Goal: Task Accomplishment & Management: Complete application form

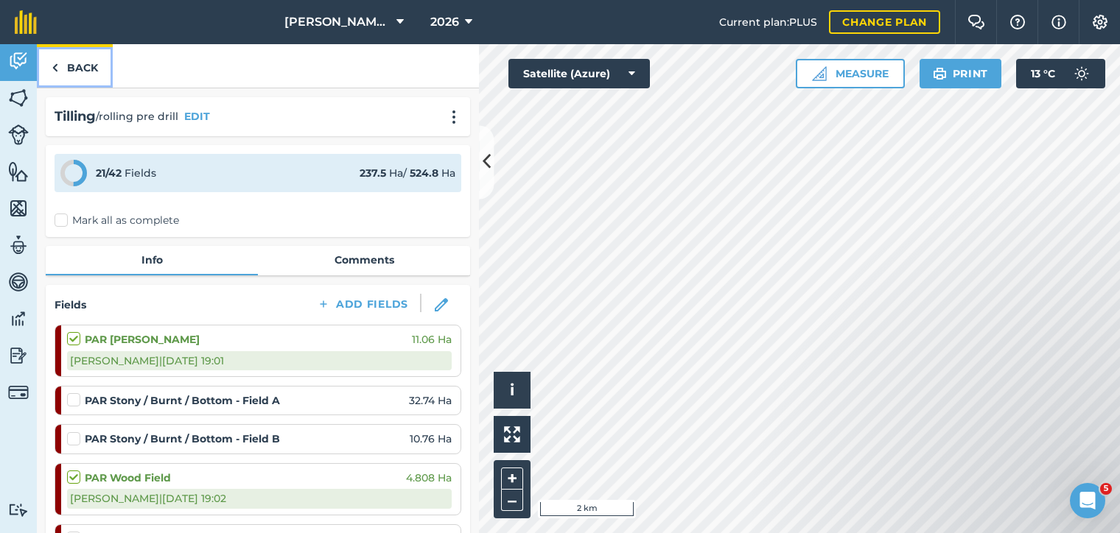
click at [60, 66] on link "Back" at bounding box center [75, 65] width 76 height 43
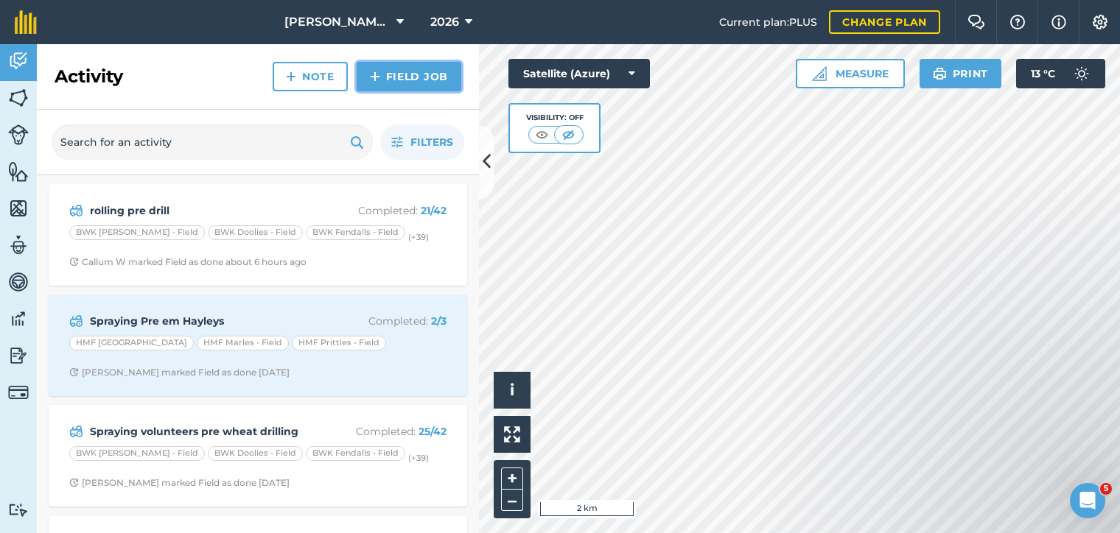
click at [379, 72] on img at bounding box center [375, 77] width 10 height 18
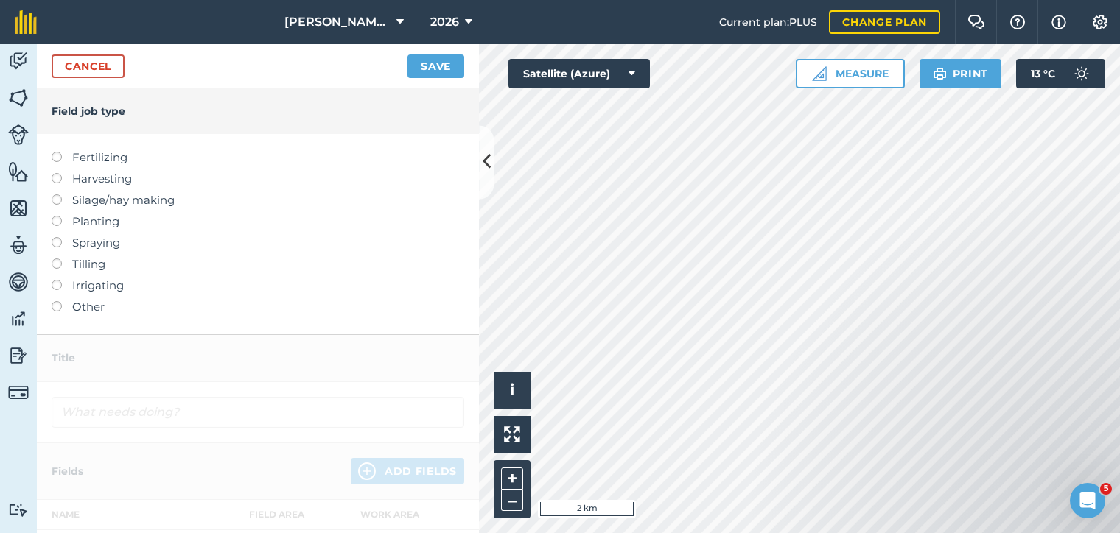
click at [56, 216] on label at bounding box center [62, 216] width 21 height 0
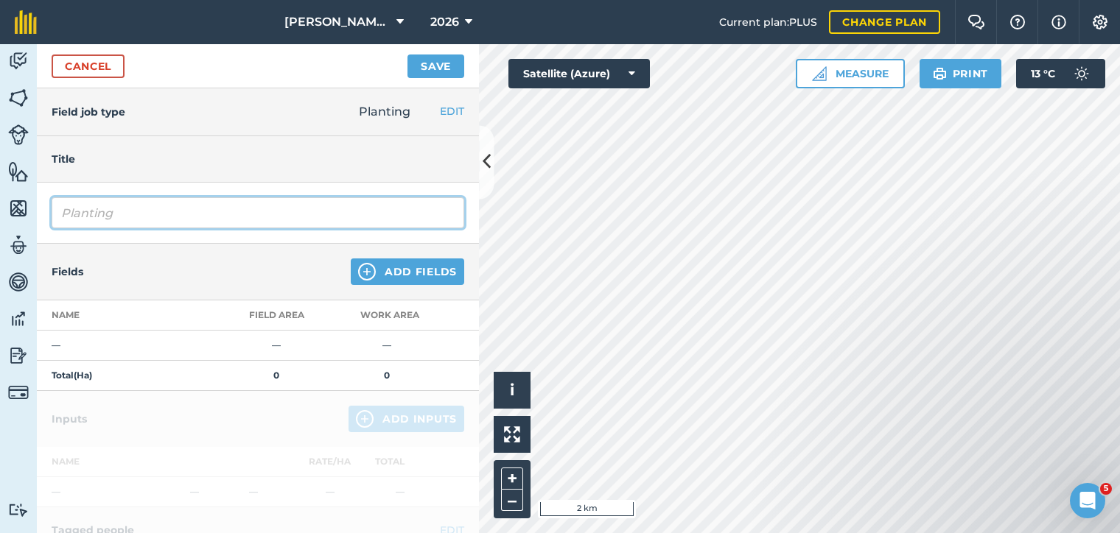
click at [72, 208] on input "Planting" at bounding box center [258, 212] width 413 height 31
type input "P"
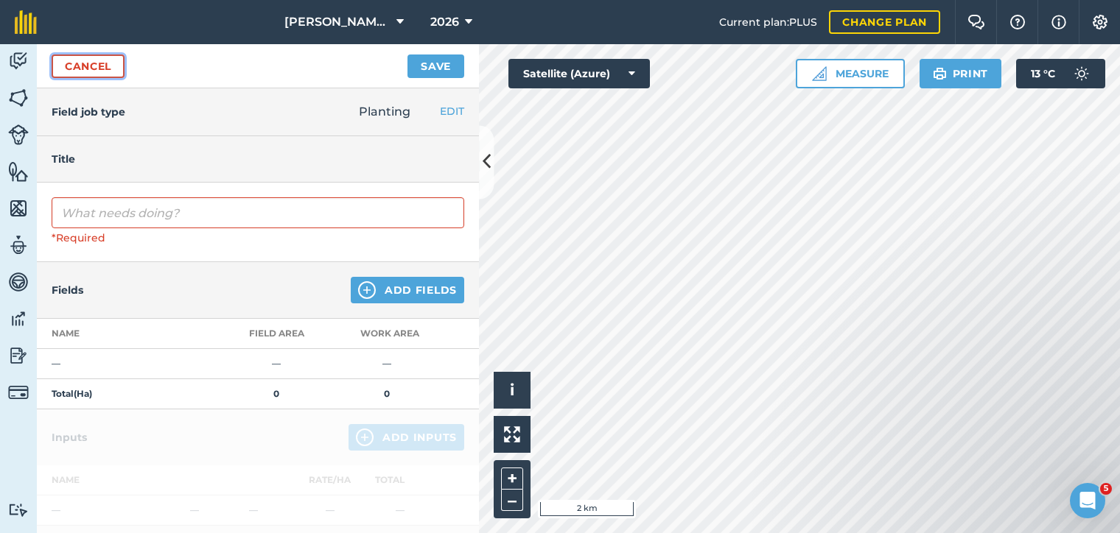
click at [84, 66] on link "Cancel" at bounding box center [88, 67] width 73 height 24
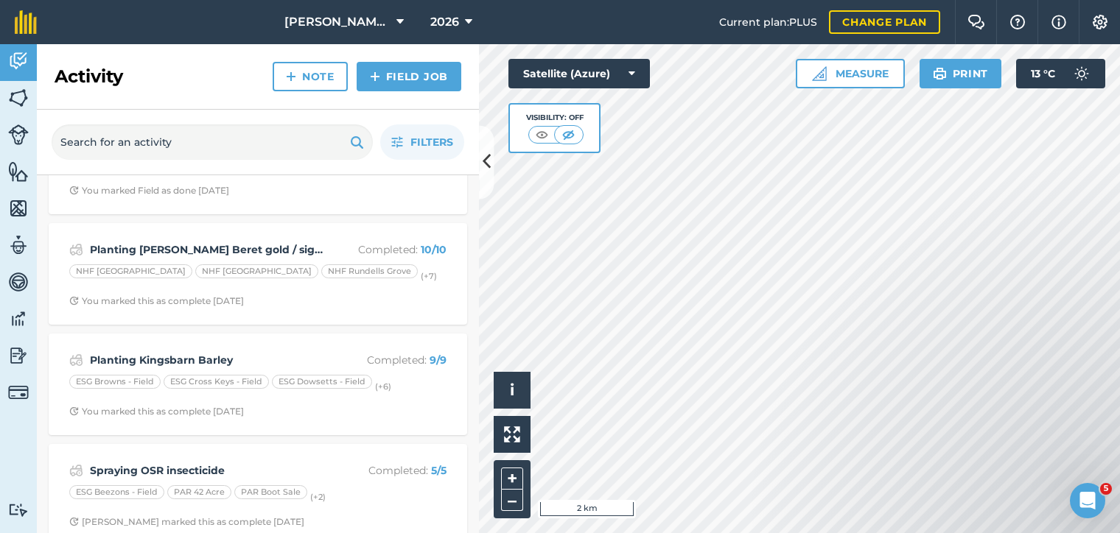
scroll to position [1188, 0]
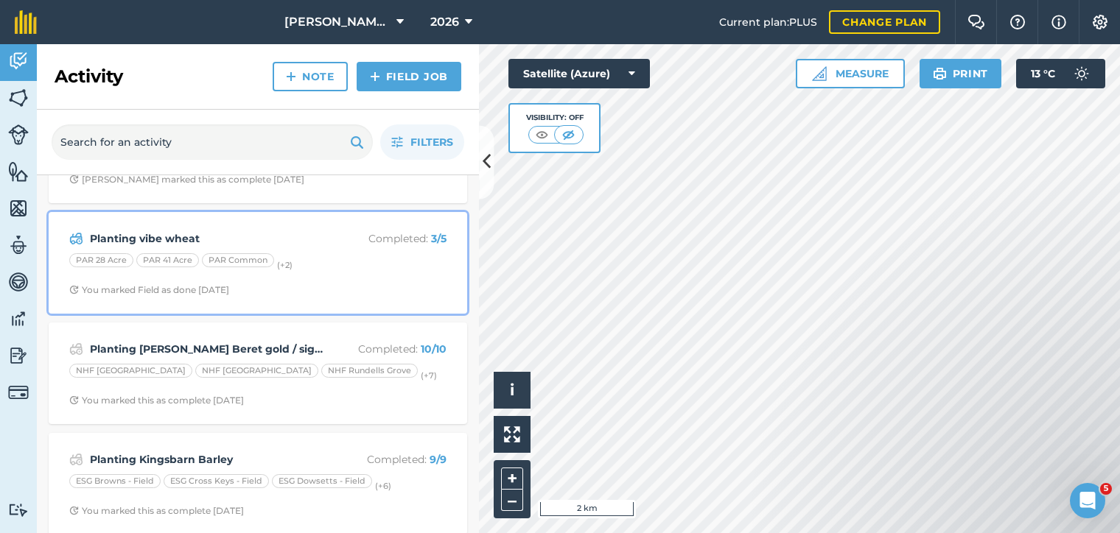
click at [340, 231] on p "Completed : 3 / 5" at bounding box center [387, 239] width 117 height 16
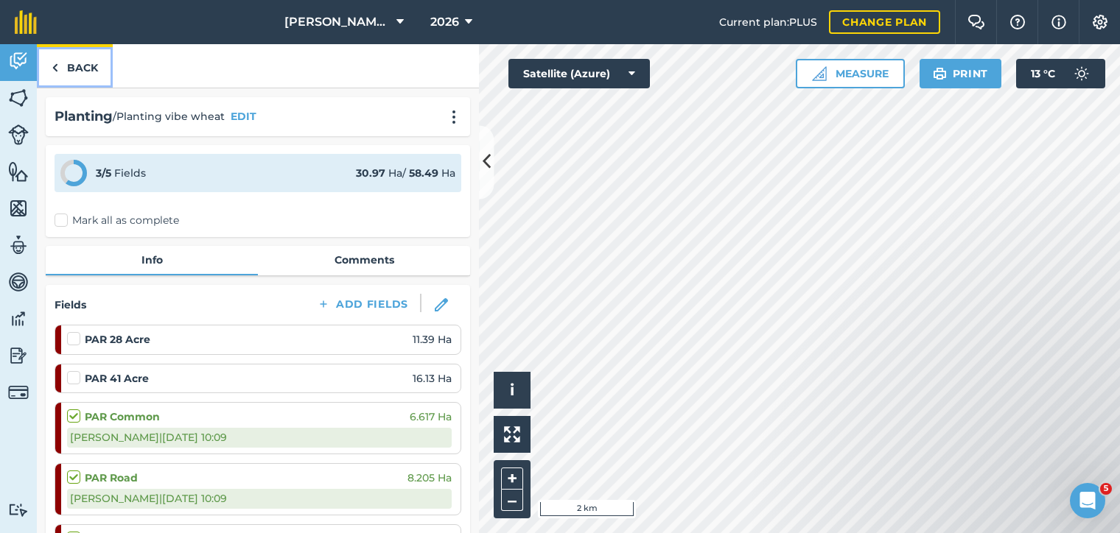
click at [63, 71] on link "Back" at bounding box center [75, 65] width 76 height 43
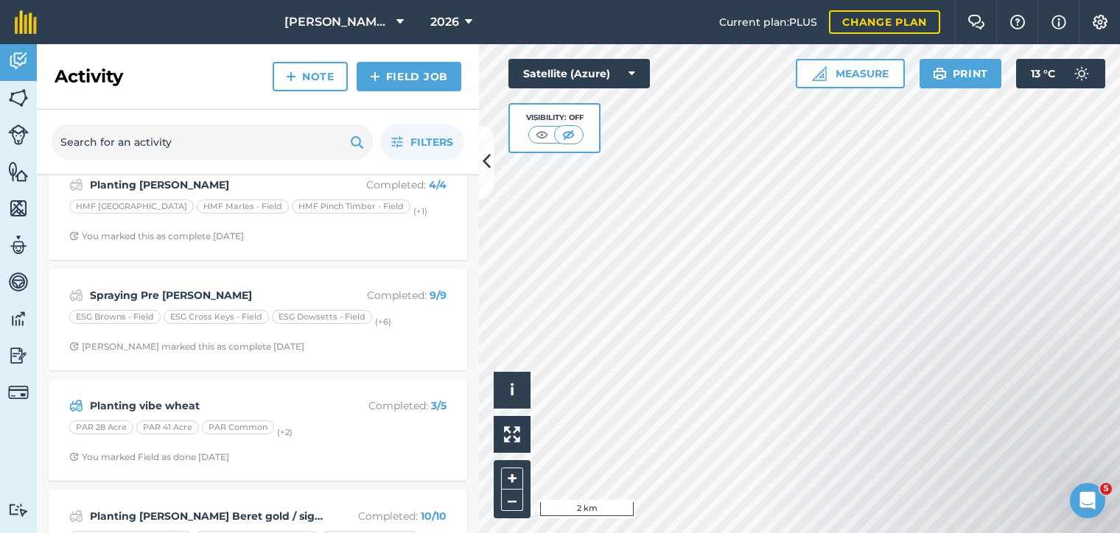
scroll to position [990, 0]
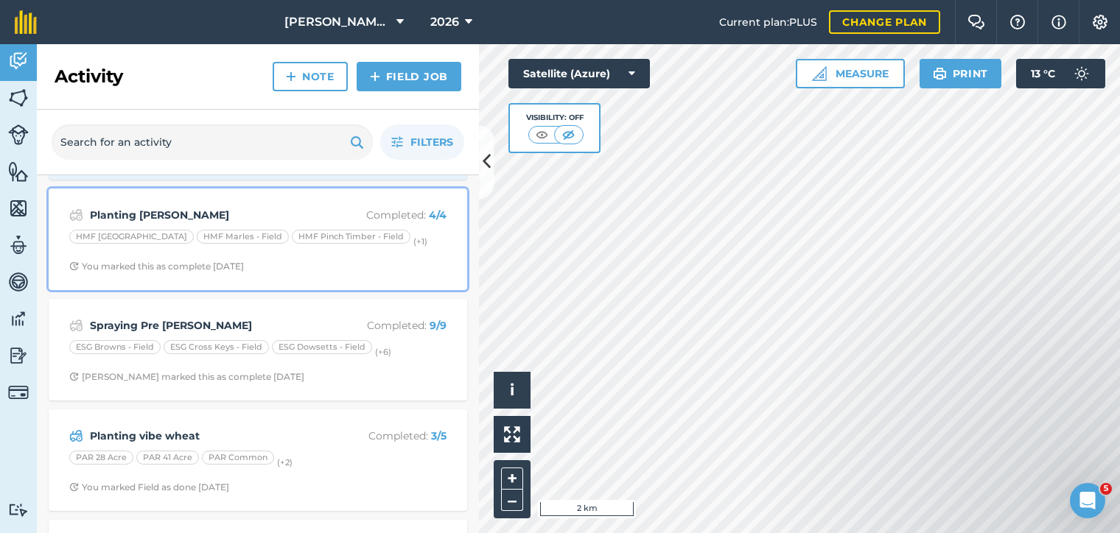
click at [220, 207] on strong "Planting [PERSON_NAME]" at bounding box center [207, 215] width 234 height 16
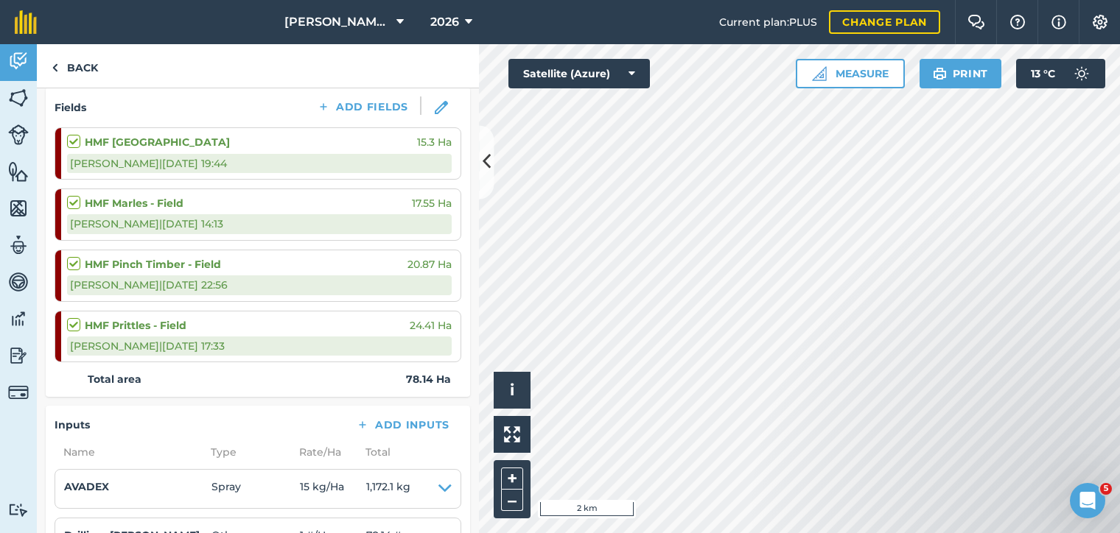
scroll to position [99, 0]
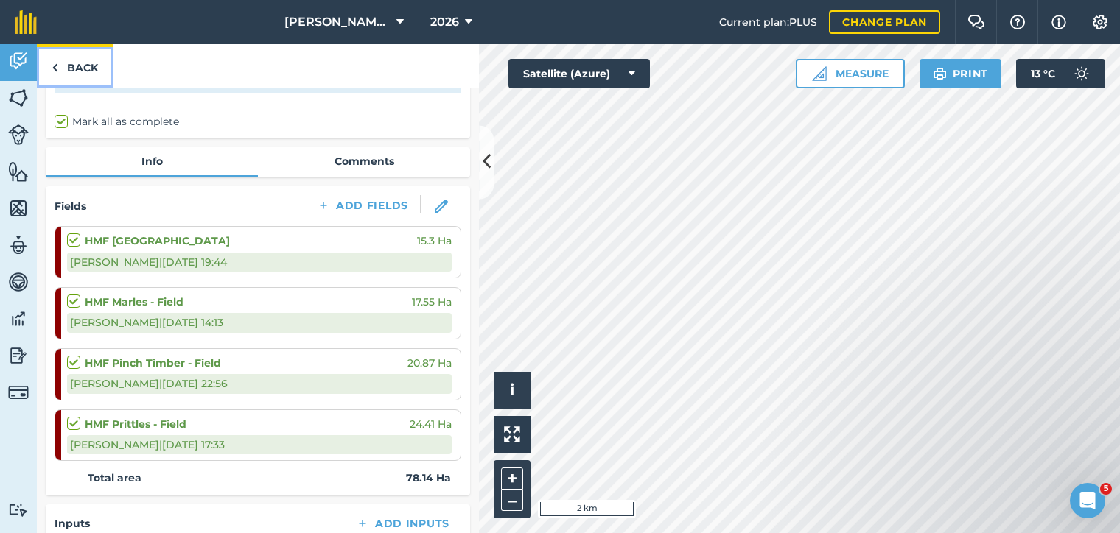
click at [80, 64] on link "Back" at bounding box center [75, 65] width 76 height 43
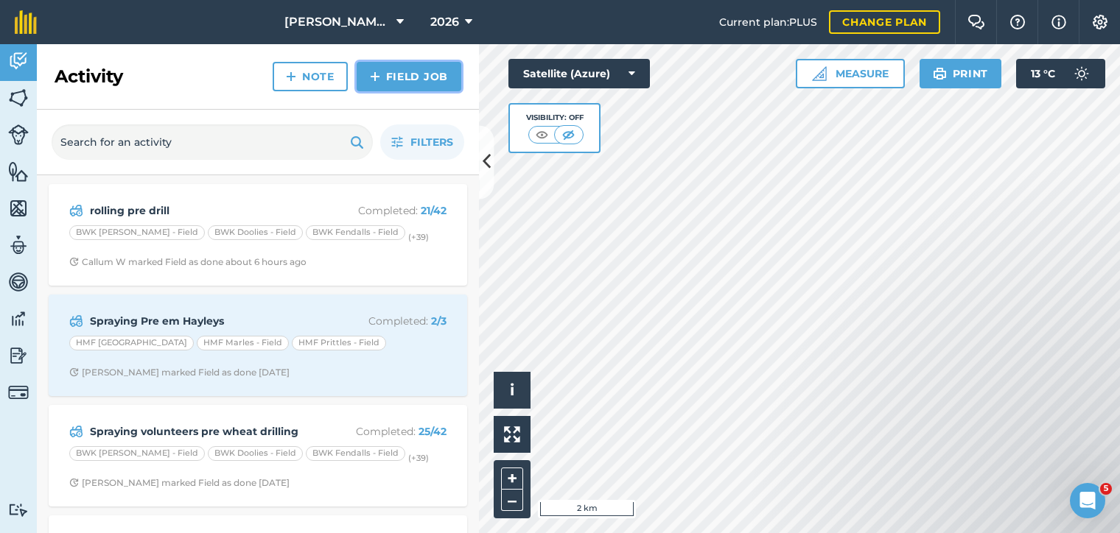
click at [432, 85] on link "Field Job" at bounding box center [409, 76] width 105 height 29
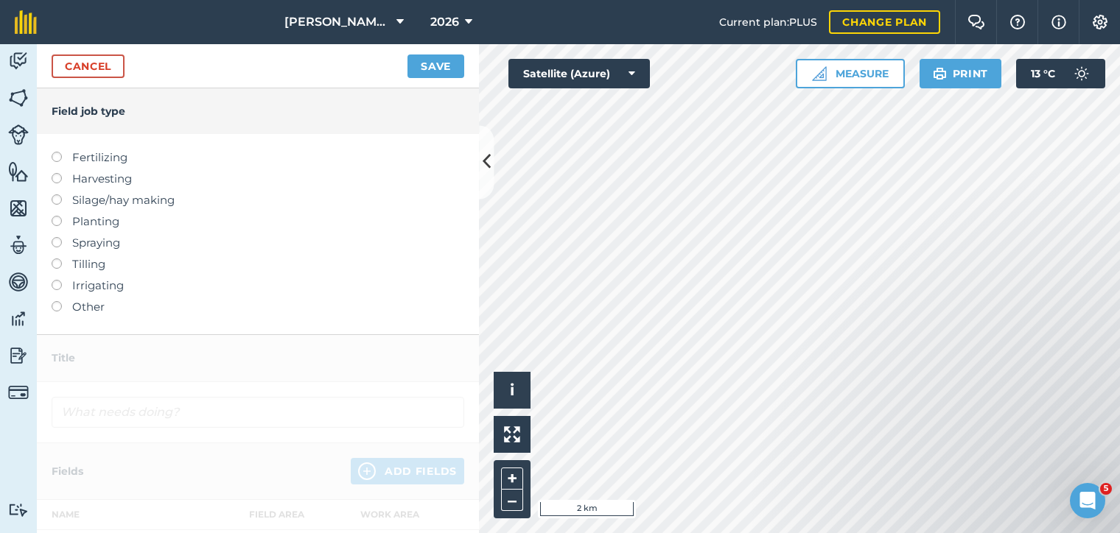
click at [70, 221] on label "Planting" at bounding box center [258, 222] width 413 height 18
click at [60, 216] on label at bounding box center [62, 216] width 21 height 0
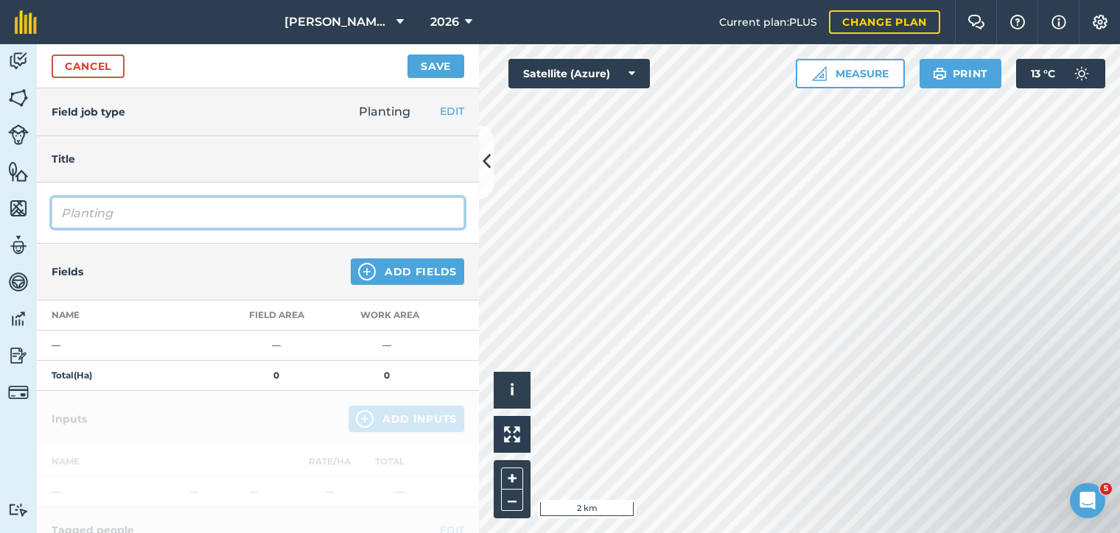
click at [141, 211] on input "Planting" at bounding box center [258, 212] width 413 height 31
type input "Planting wheat - cheer"
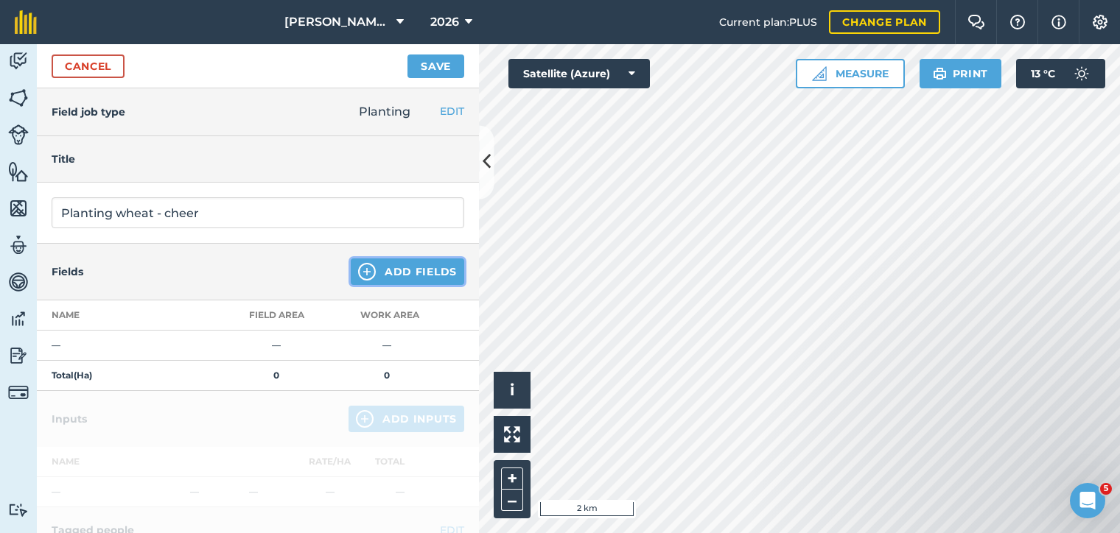
click at [394, 262] on button "Add Fields" at bounding box center [407, 272] width 113 height 27
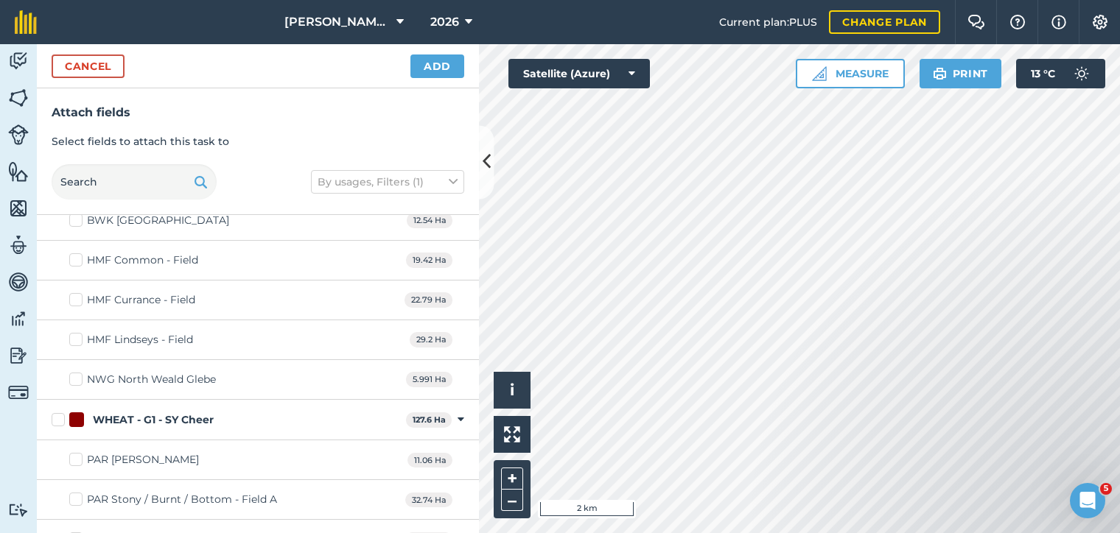
scroll to position [13664, 0]
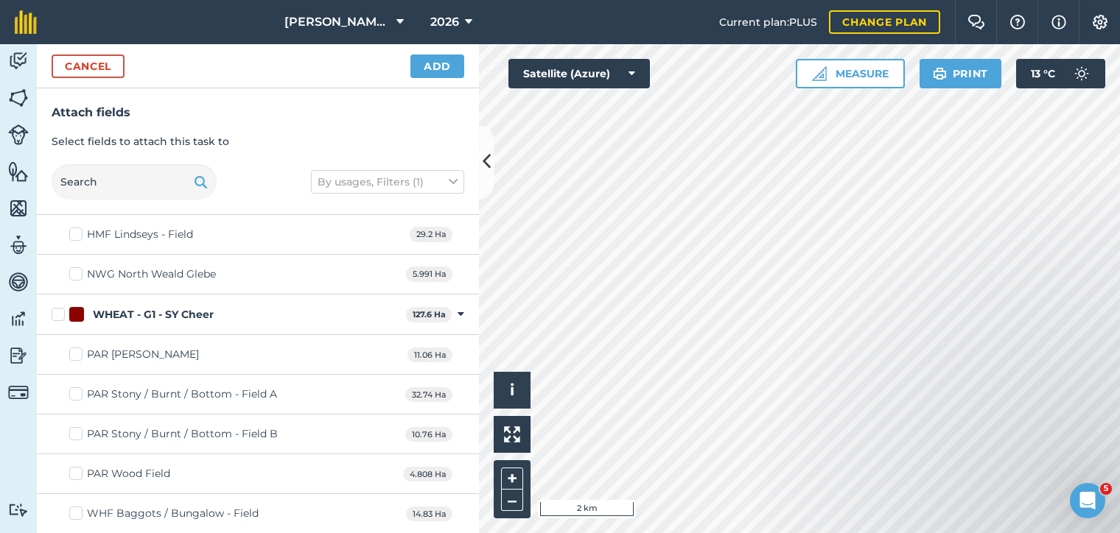
click at [63, 307] on label "WHEAT - G1 - SY Cheer" at bounding box center [226, 314] width 348 height 15
click at [61, 307] on input "WHEAT - G1 - SY Cheer" at bounding box center [57, 312] width 10 height 10
checkbox input "true"
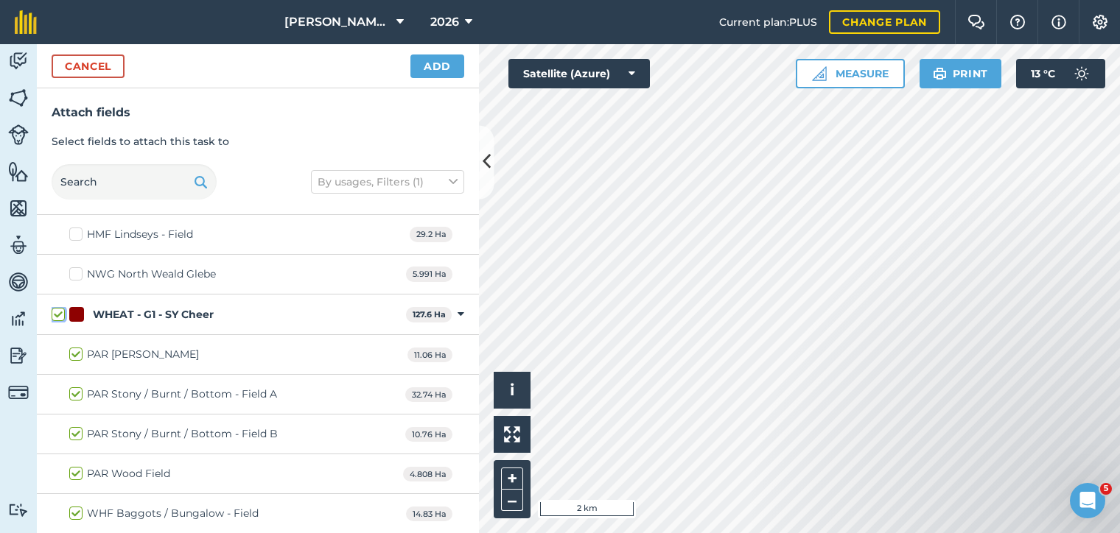
checkbox input "true"
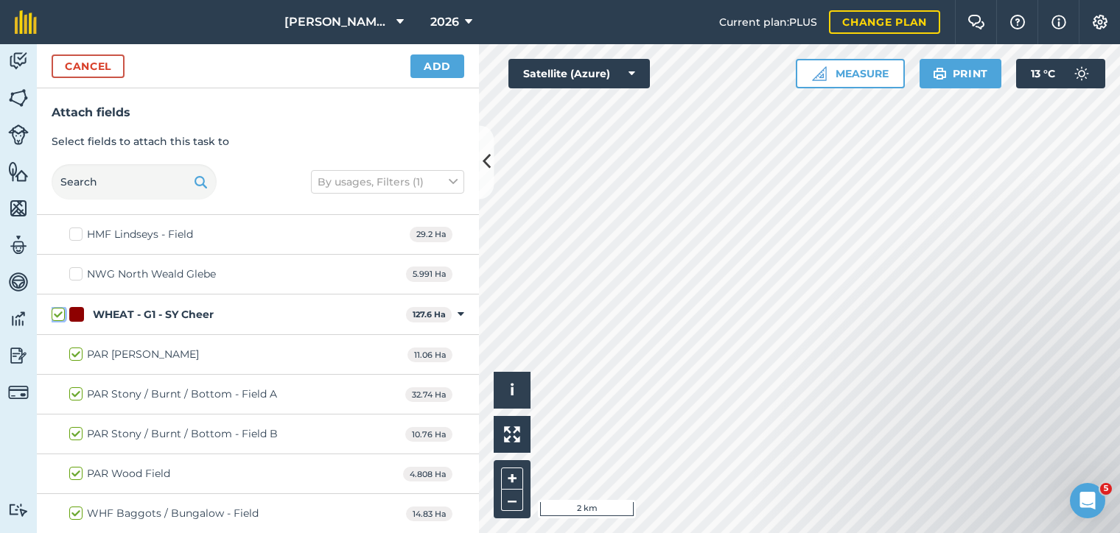
checkbox input "true"
click at [430, 75] on button "Add" at bounding box center [437, 67] width 54 height 24
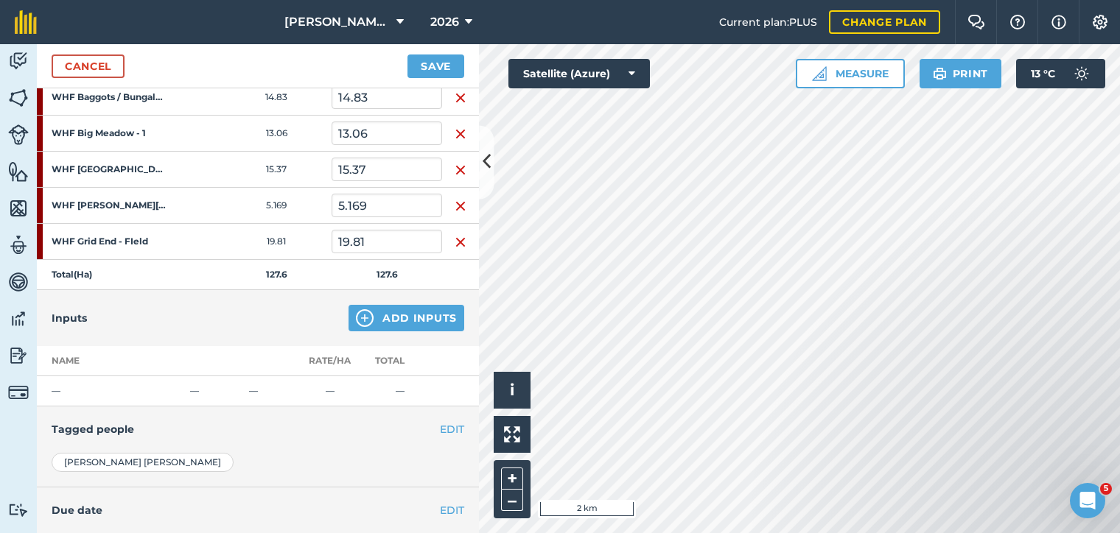
scroll to position [495, 0]
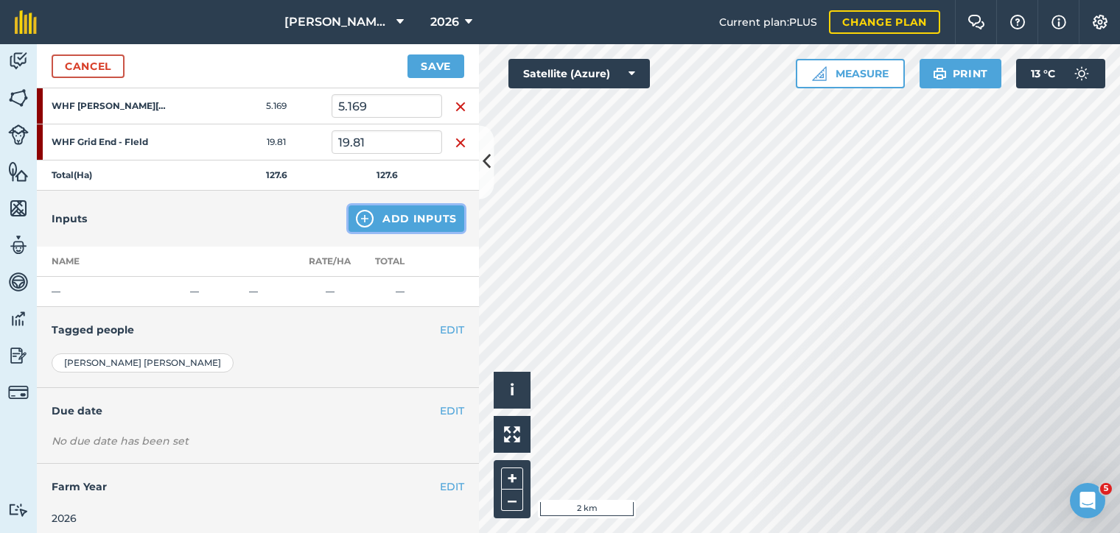
click at [368, 216] on img at bounding box center [365, 219] width 18 height 18
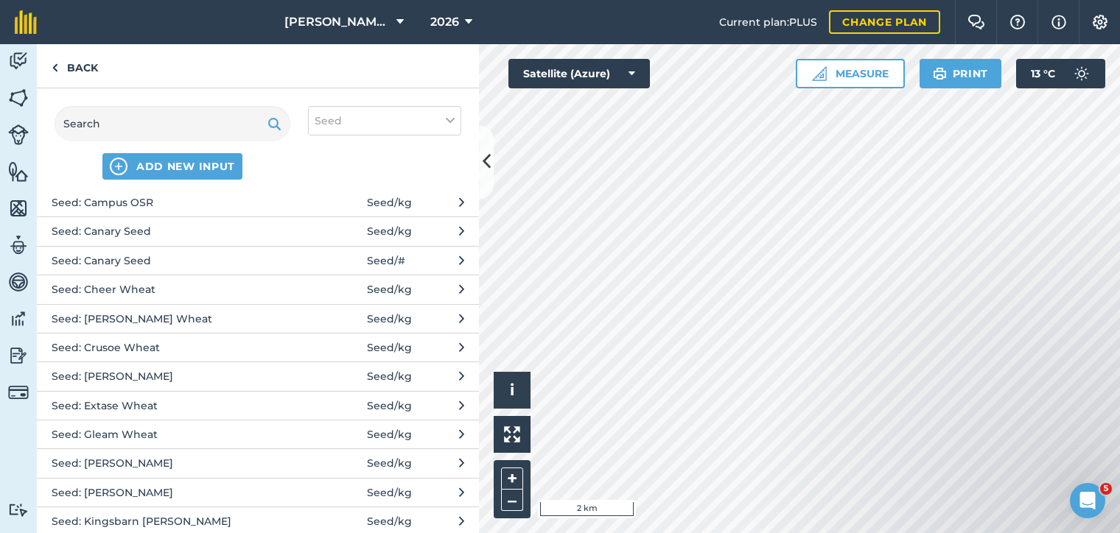
scroll to position [165, 0]
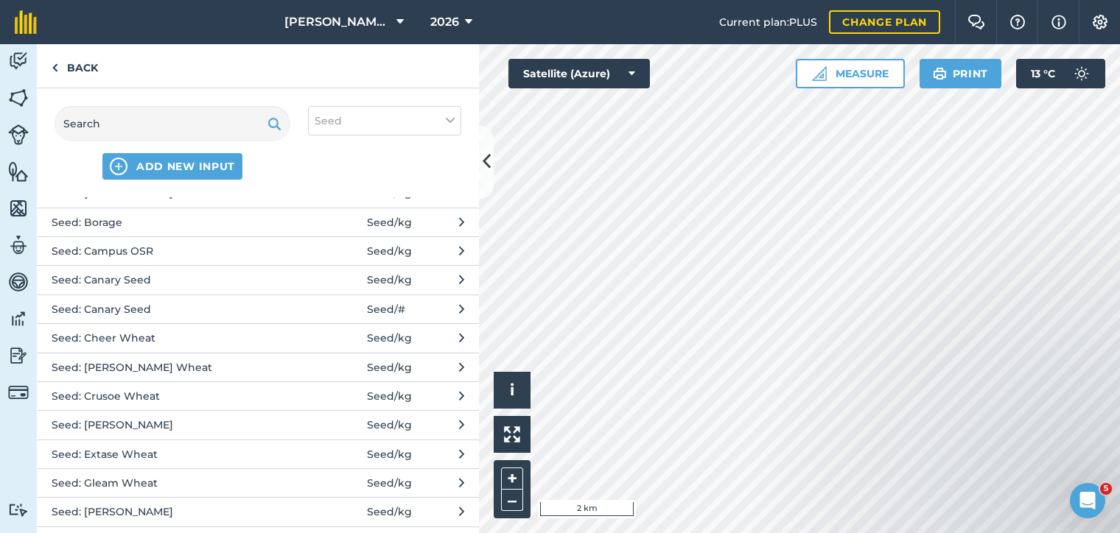
click at [137, 331] on span "Seed: Cheer Wheat" at bounding box center [172, 338] width 241 height 16
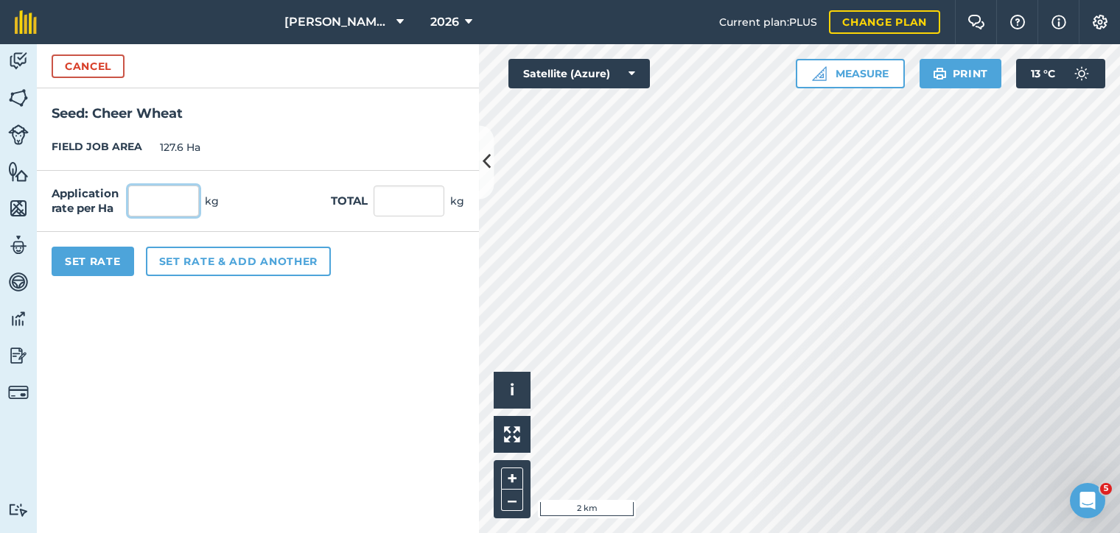
click at [175, 206] on input "text" at bounding box center [163, 201] width 71 height 31
type input "180"
click at [73, 264] on button "Set Rate" at bounding box center [93, 261] width 83 height 29
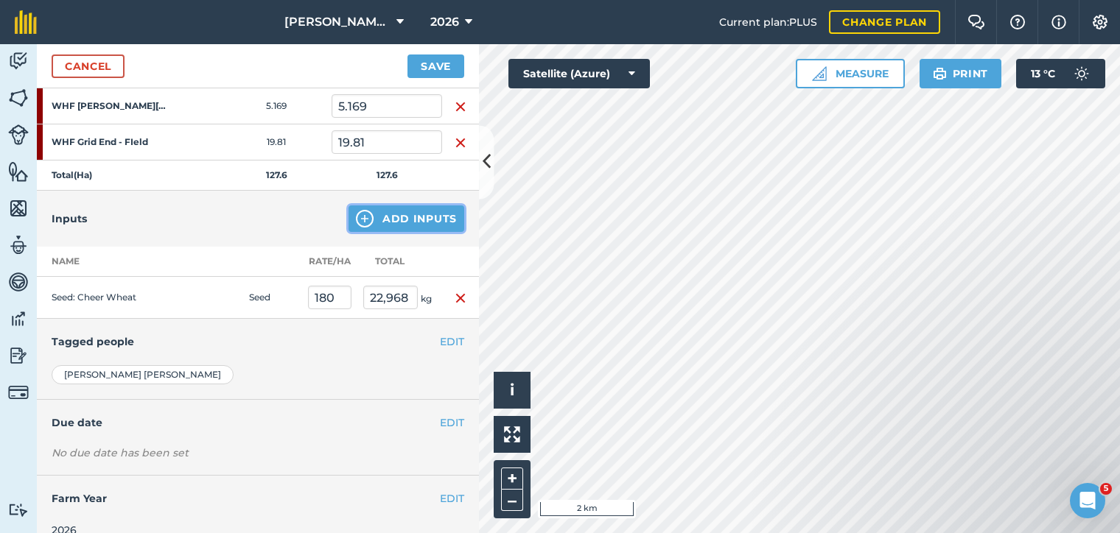
click at [407, 214] on button "Add Inputs" at bounding box center [406, 219] width 116 height 27
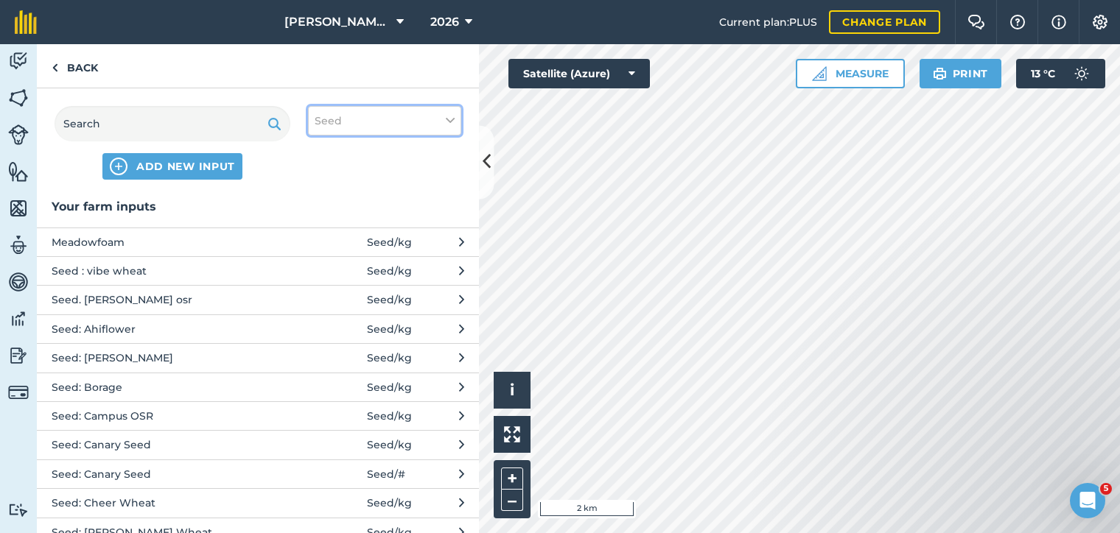
click at [370, 121] on button "Seed" at bounding box center [384, 120] width 153 height 29
click at [322, 259] on label "Other" at bounding box center [385, 261] width 140 height 15
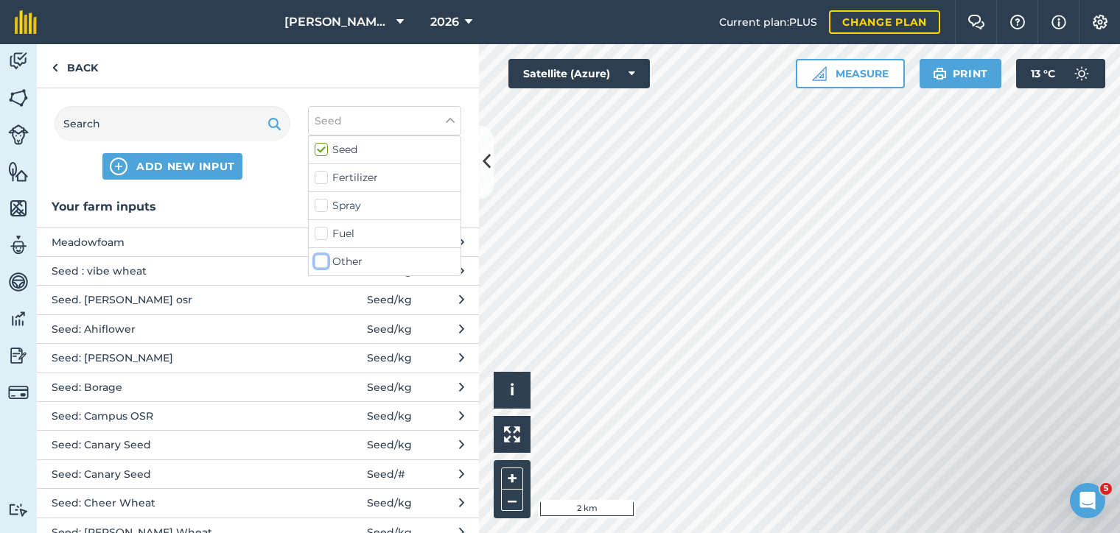
click at [322, 259] on input "Other" at bounding box center [320, 259] width 10 height 10
checkbox input "true"
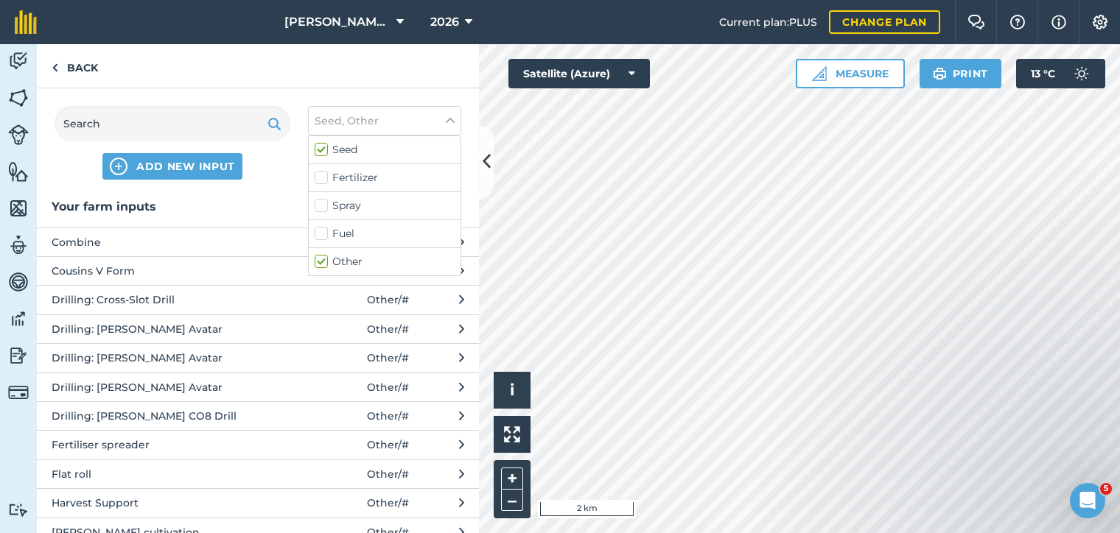
click at [196, 323] on span "Drilling: [PERSON_NAME] Avatar" at bounding box center [172, 329] width 241 height 16
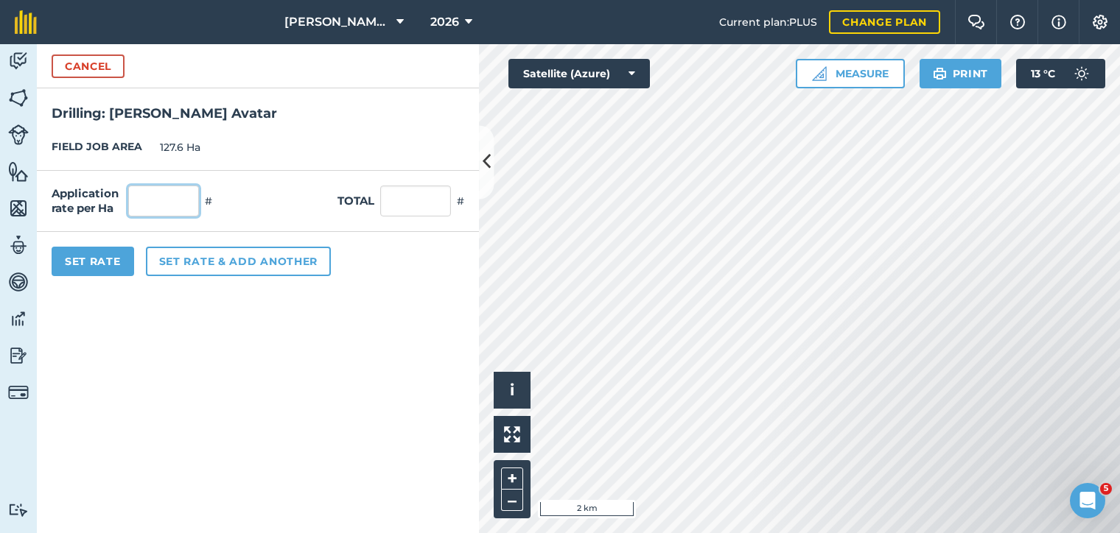
click at [166, 209] on input "text" at bounding box center [163, 201] width 71 height 31
type input "1"
click at [59, 262] on button "Set Rate" at bounding box center [93, 261] width 83 height 29
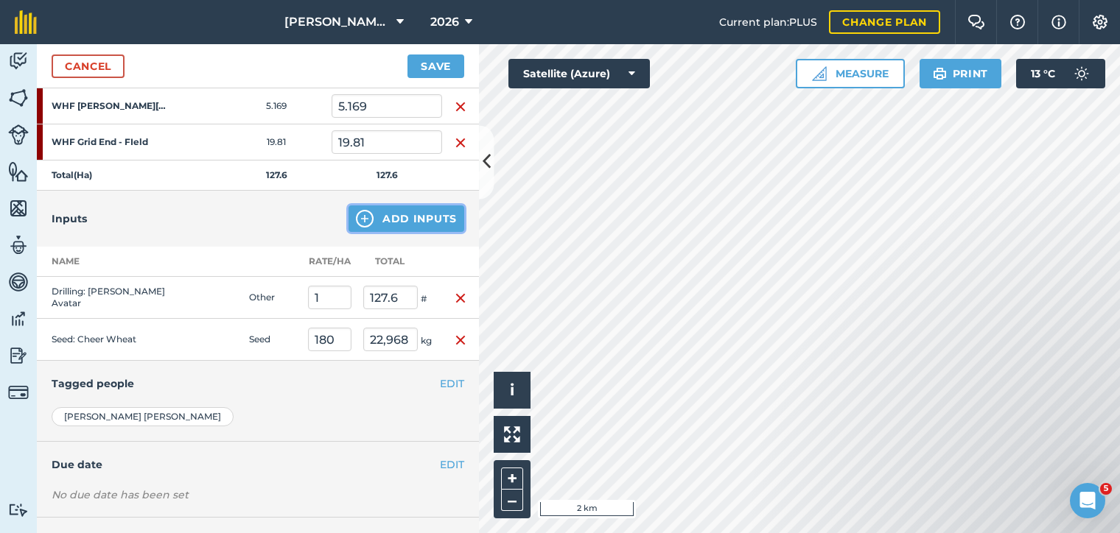
click at [385, 220] on button "Add Inputs" at bounding box center [406, 219] width 116 height 27
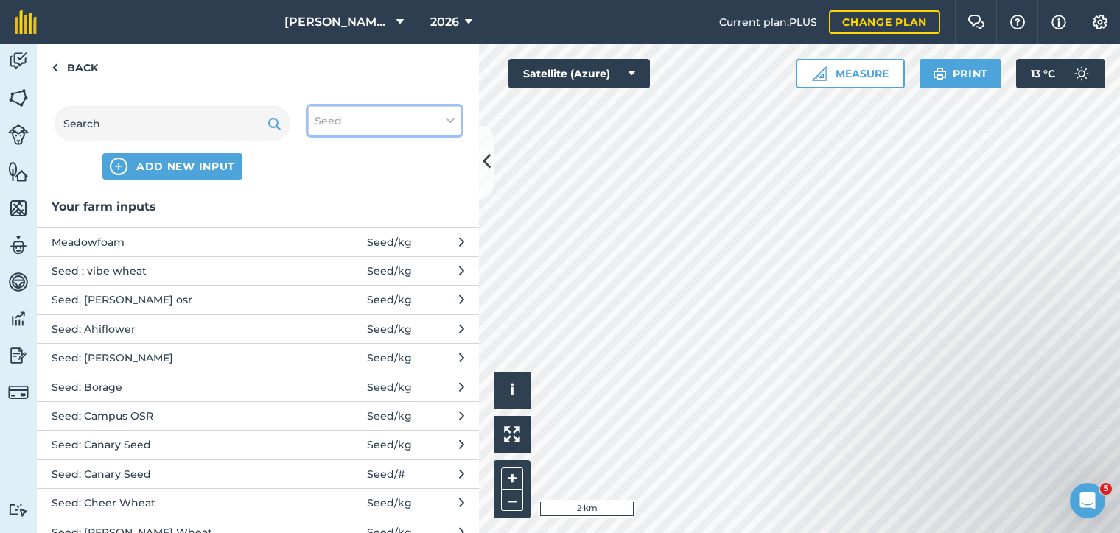
click at [399, 132] on button "Seed" at bounding box center [384, 120] width 153 height 29
click at [337, 259] on label "Other" at bounding box center [385, 261] width 140 height 15
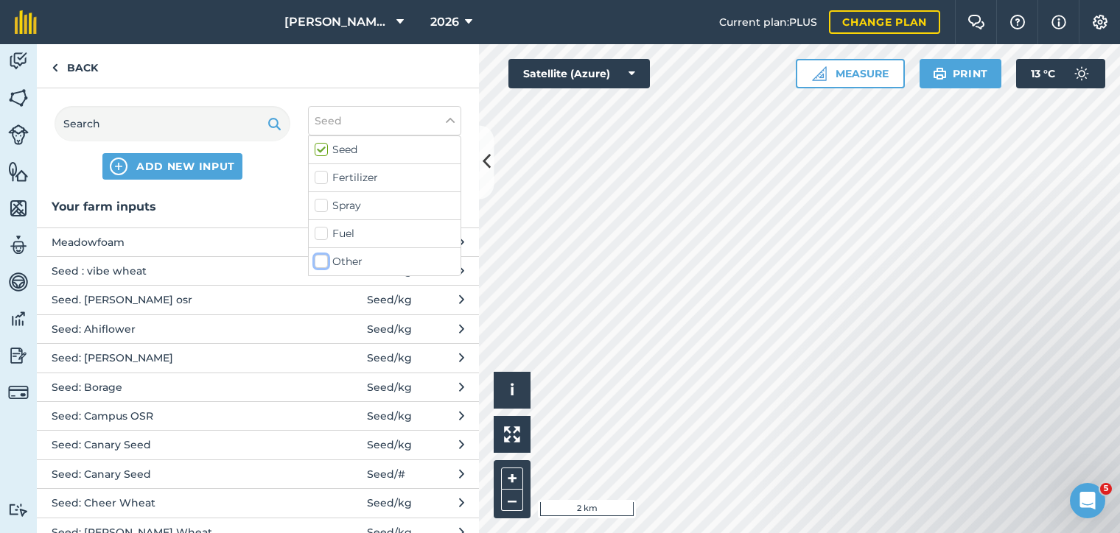
click at [324, 259] on input "Other" at bounding box center [320, 259] width 10 height 10
checkbox input "true"
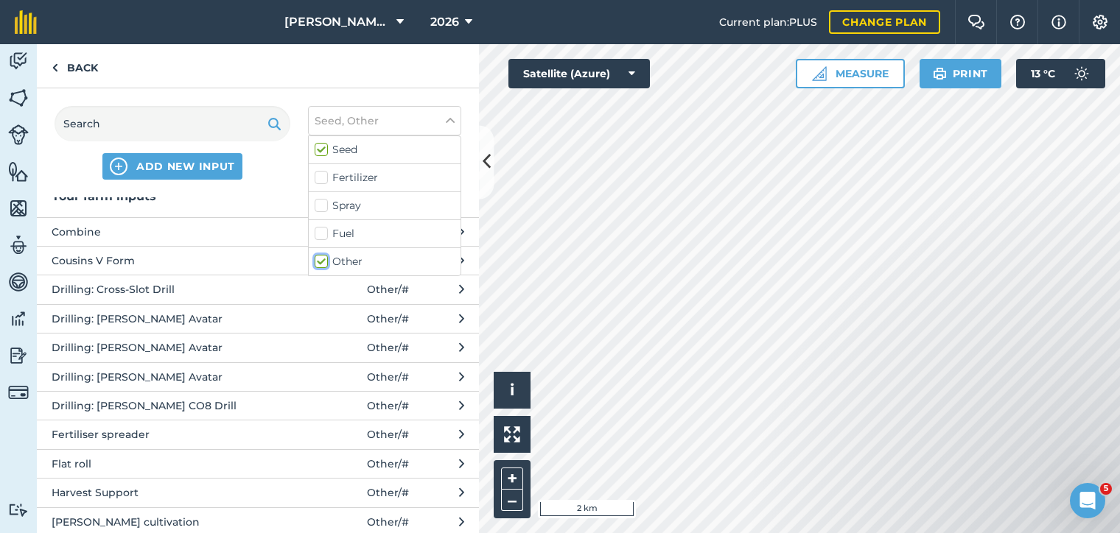
scroll to position [0, 0]
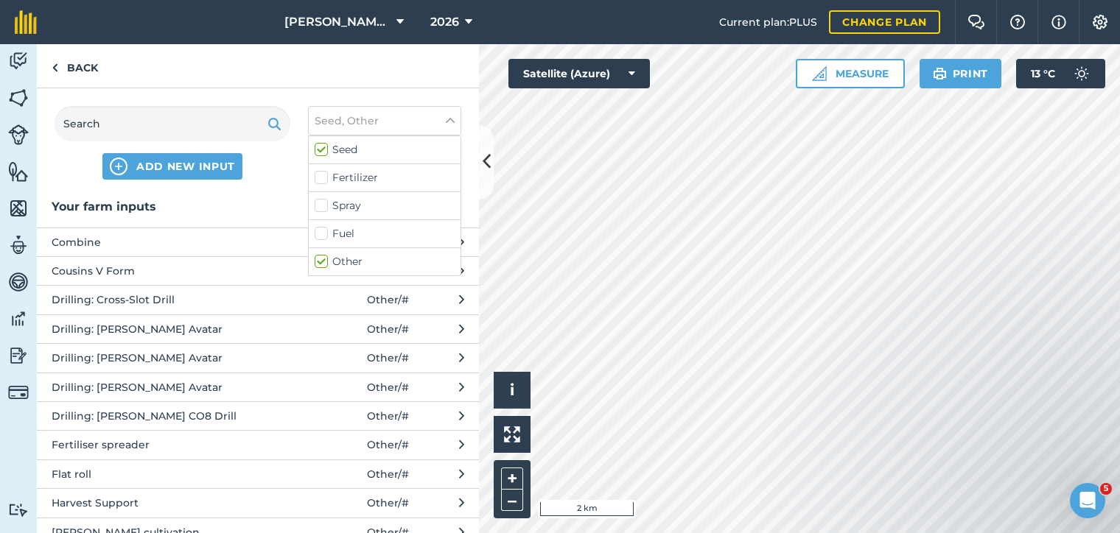
click at [358, 213] on label "Spray" at bounding box center [385, 205] width 140 height 15
click at [324, 208] on input "Spray" at bounding box center [320, 203] width 10 height 10
checkbox input "true"
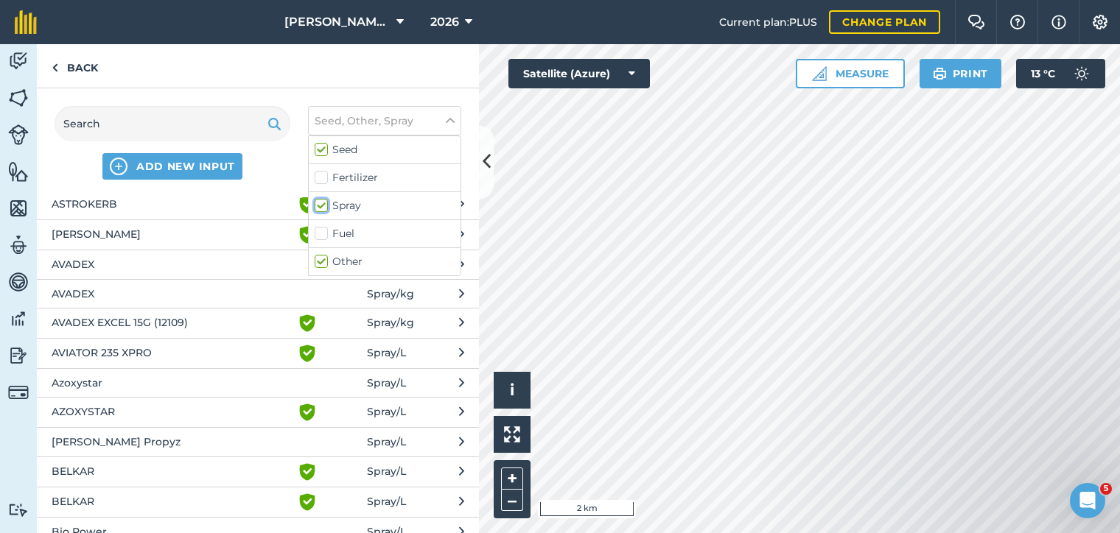
scroll to position [297, 0]
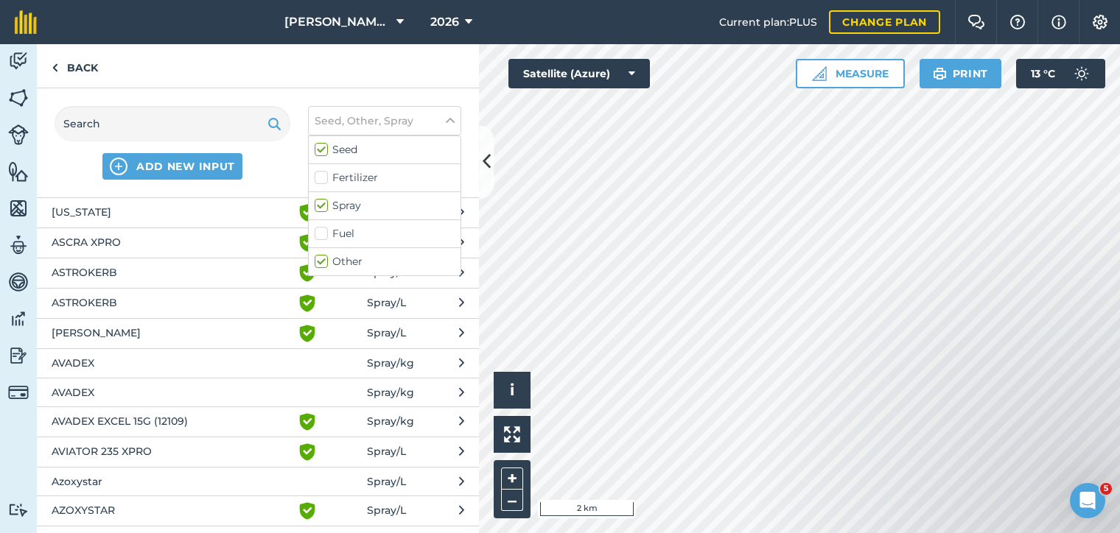
click at [158, 417] on span "AVADEX EXCEL 15G (12109)" at bounding box center [172, 422] width 241 height 18
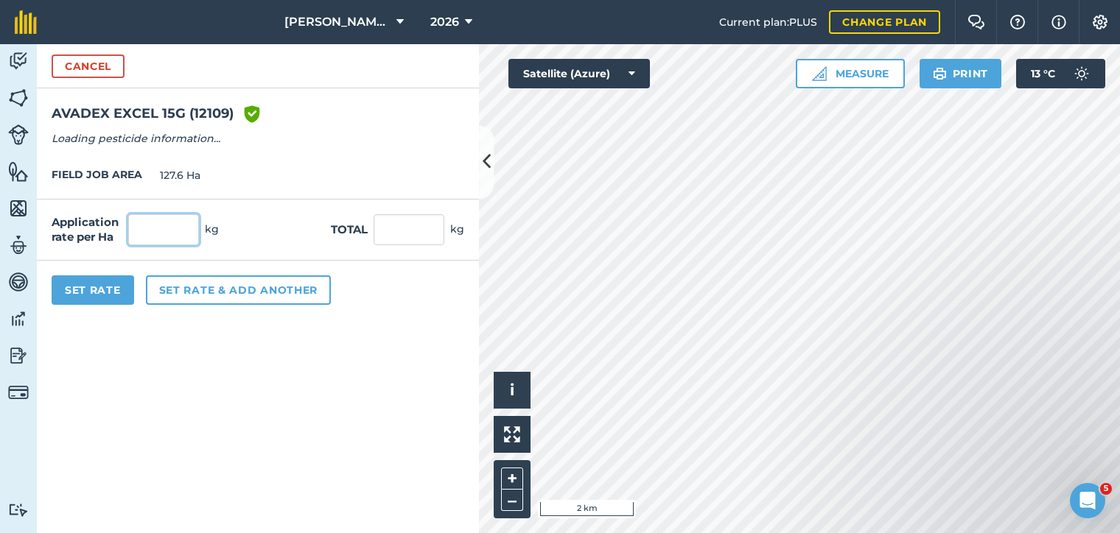
click at [176, 241] on input "text" at bounding box center [163, 229] width 71 height 31
type input "15"
click button "Cancel" at bounding box center [88, 67] width 73 height 24
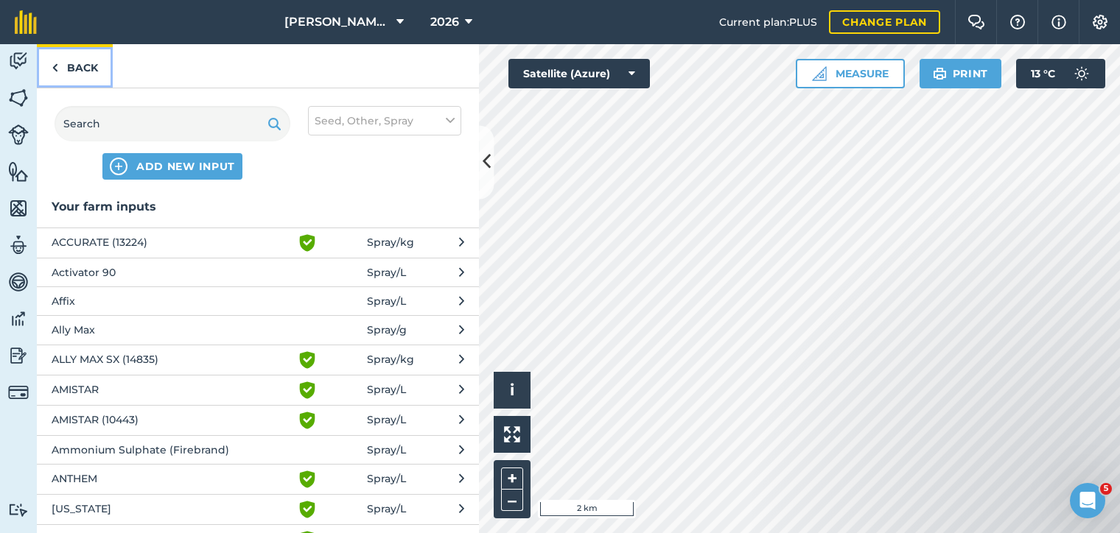
click at [72, 67] on link "Back" at bounding box center [75, 65] width 76 height 43
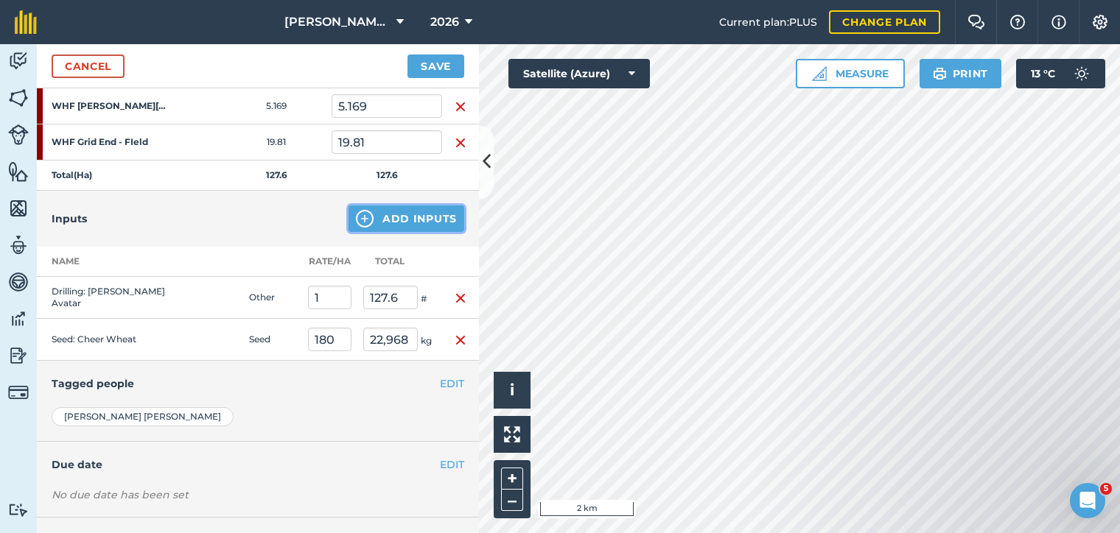
click at [393, 220] on button "Add Inputs" at bounding box center [406, 219] width 116 height 27
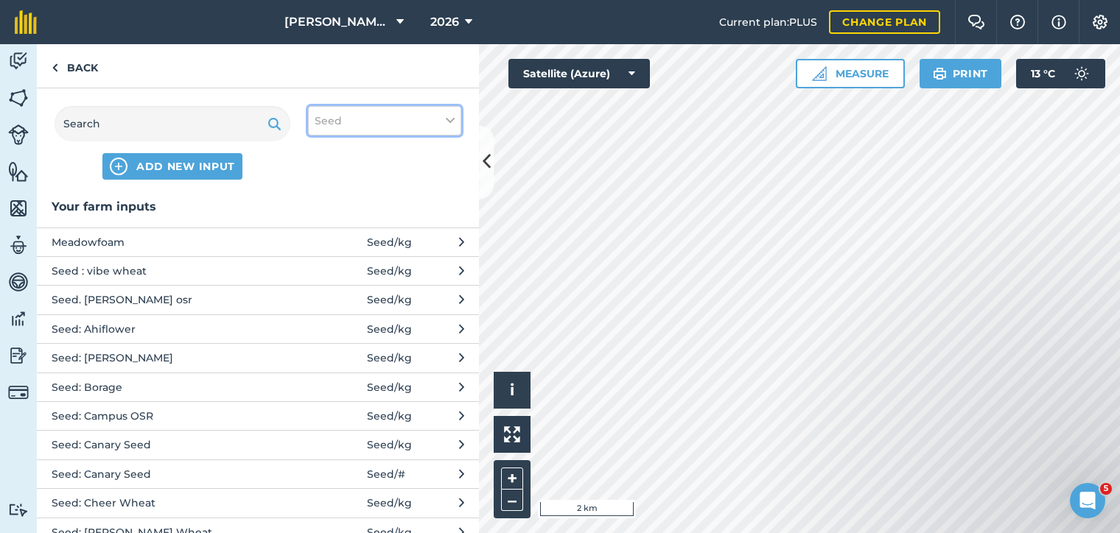
click at [413, 121] on button "Seed" at bounding box center [384, 120] width 153 height 29
click at [330, 208] on label "Spray" at bounding box center [385, 205] width 140 height 15
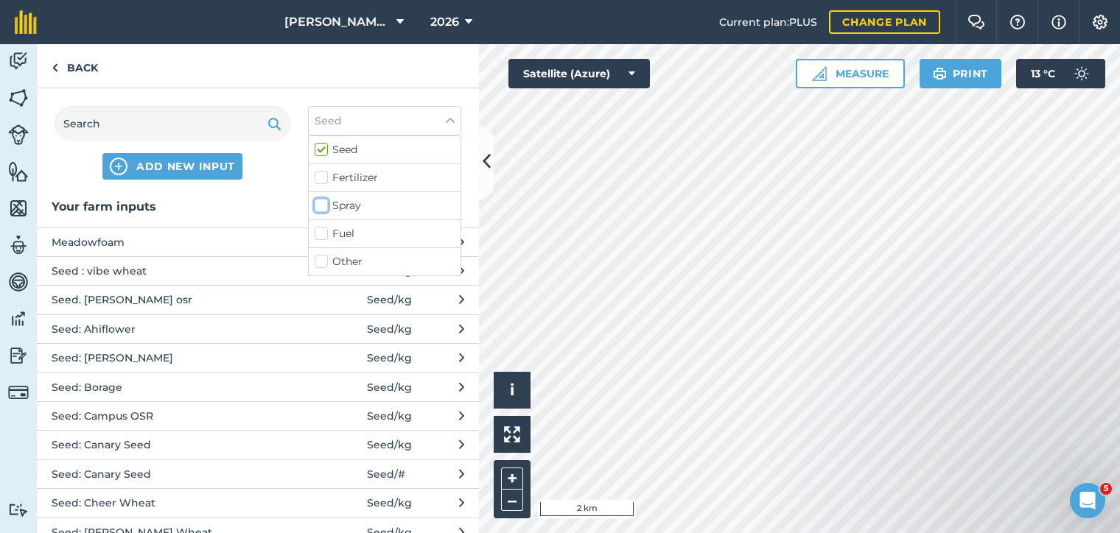
click at [324, 208] on input "Spray" at bounding box center [320, 203] width 10 height 10
checkbox input "true"
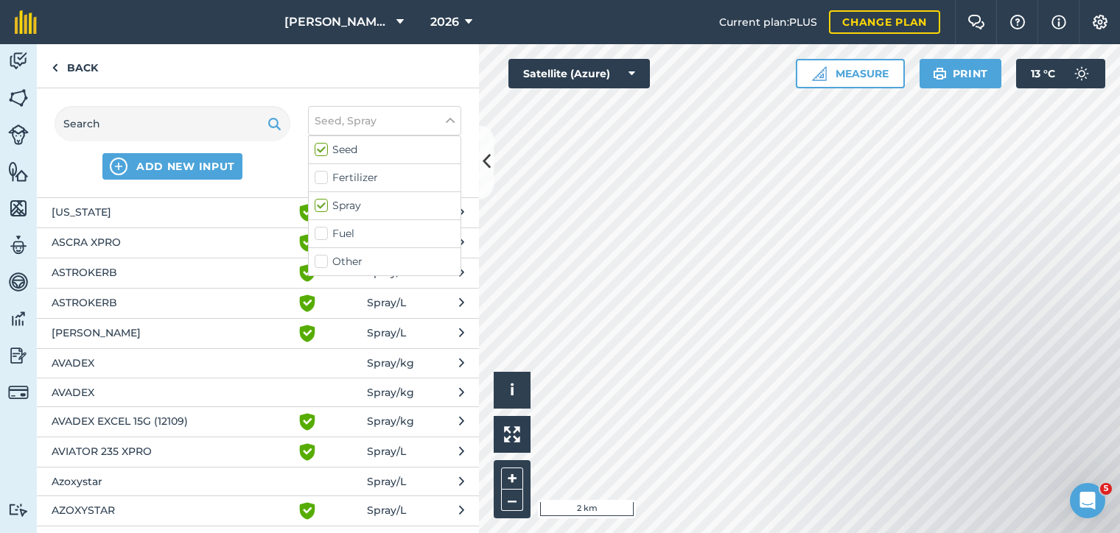
click at [155, 420] on span "AVADEX EXCEL 15G (12109)" at bounding box center [172, 422] width 241 height 18
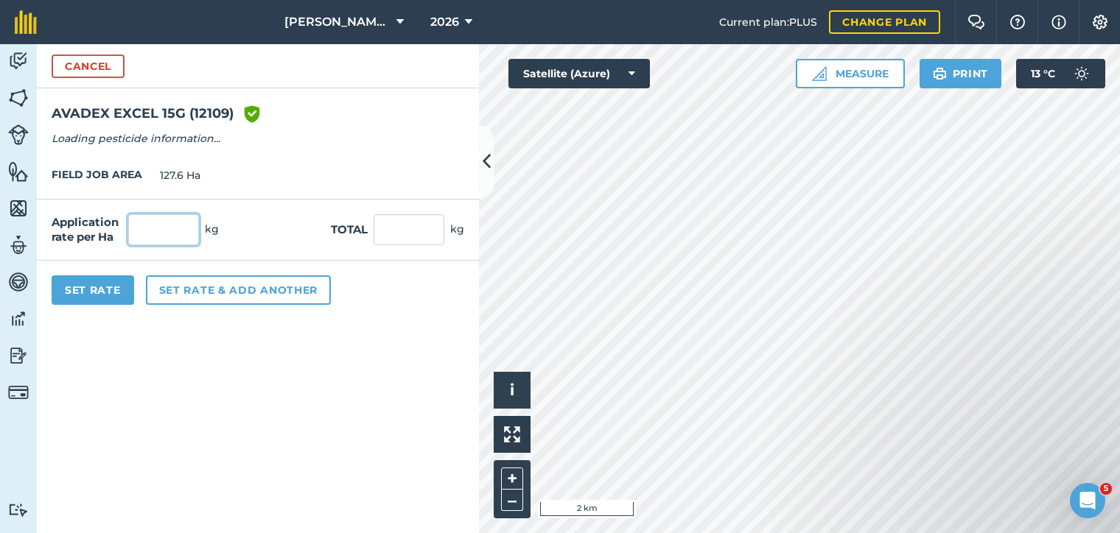
click at [180, 236] on input "text" at bounding box center [163, 229] width 71 height 31
type input "15"
type input "1,914"
click at [77, 292] on button "Set Rate" at bounding box center [93, 290] width 83 height 29
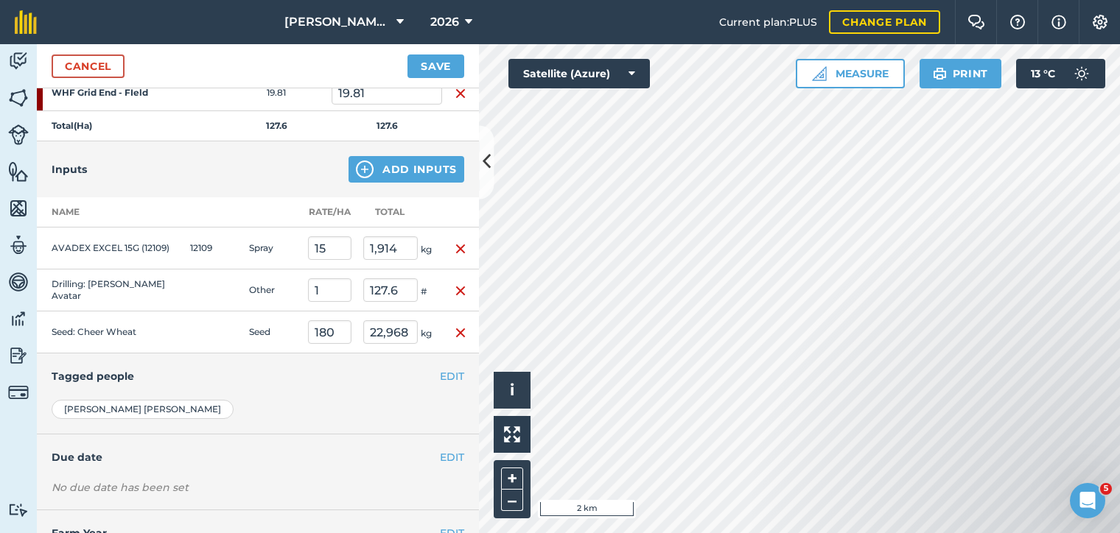
scroll to position [594, 0]
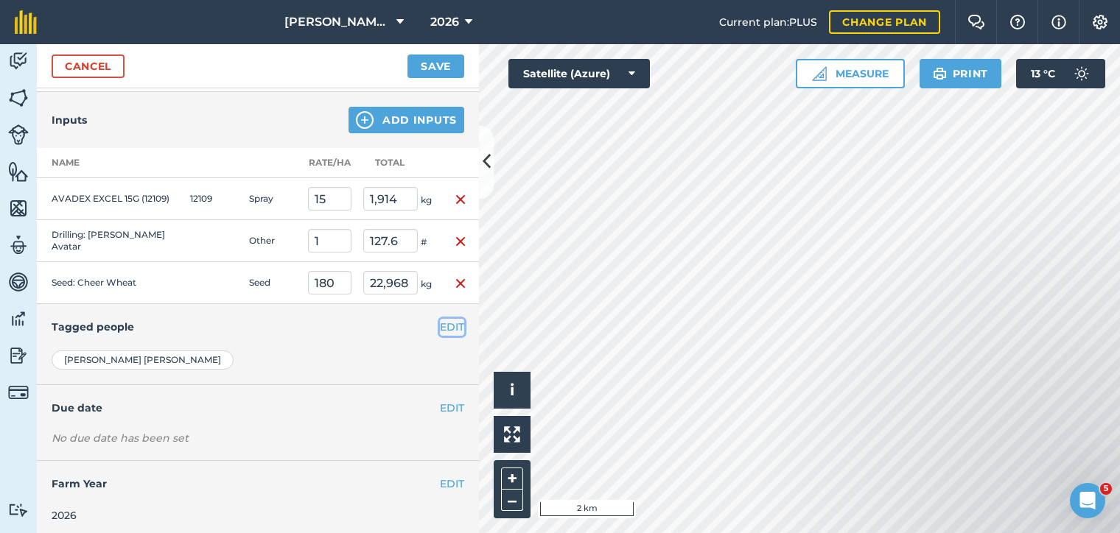
click at [448, 324] on button "EDIT" at bounding box center [452, 327] width 24 height 16
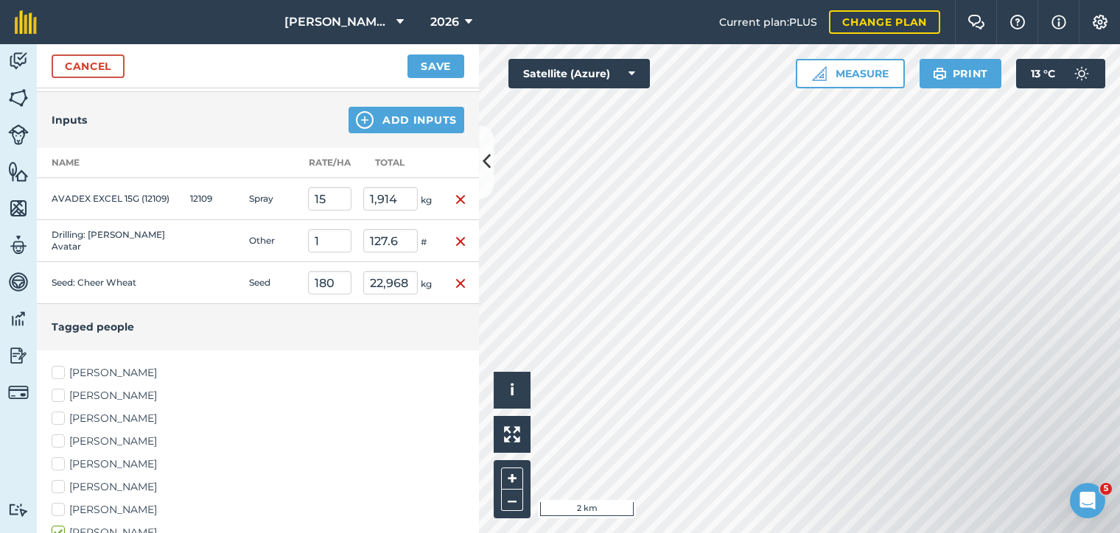
drag, startPoint x: 64, startPoint y: 368, endPoint x: 70, endPoint y: 385, distance: 17.2
click at [66, 367] on label "[PERSON_NAME]" at bounding box center [258, 372] width 413 height 15
click at [63, 393] on label "[PERSON_NAME]" at bounding box center [258, 395] width 413 height 15
click at [61, 393] on input "[PERSON_NAME]" at bounding box center [57, 393] width 10 height 10
checkbox input "true"
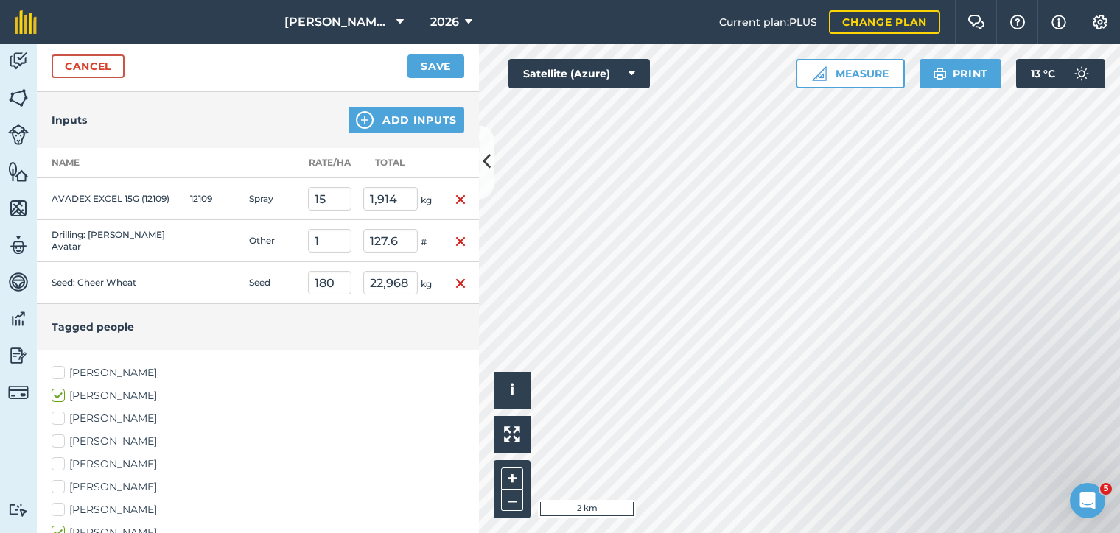
click at [80, 369] on label "[PERSON_NAME]" at bounding box center [258, 372] width 413 height 15
click at [61, 369] on input "[PERSON_NAME]" at bounding box center [57, 370] width 10 height 10
checkbox input "true"
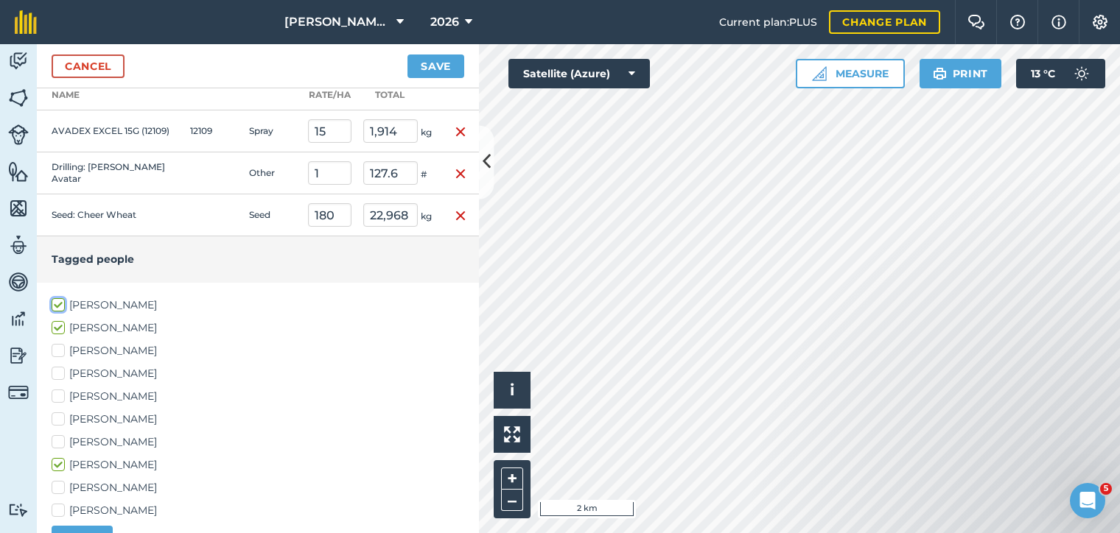
scroll to position [693, 0]
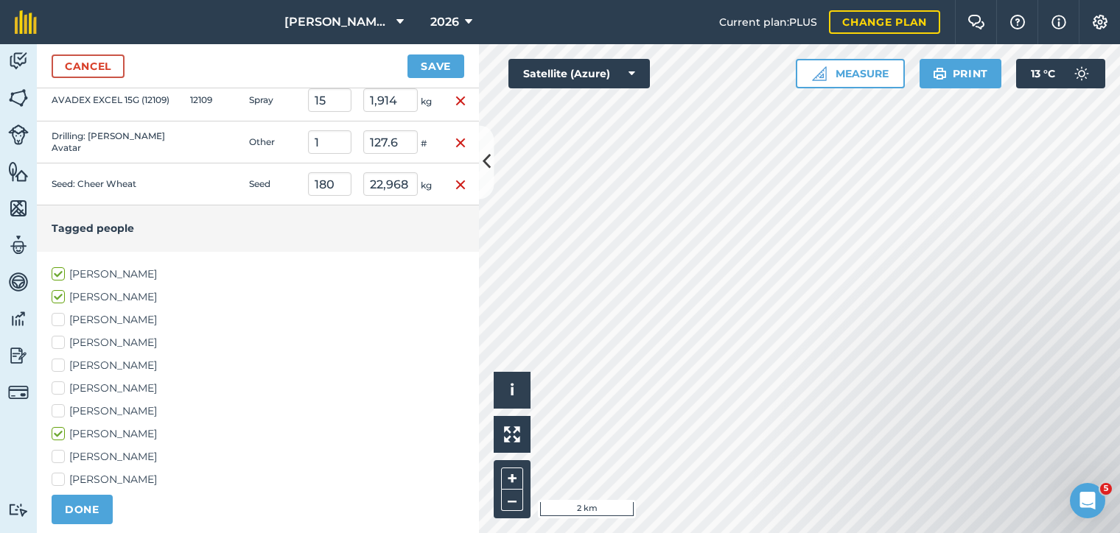
click at [78, 318] on label "[PERSON_NAME]" at bounding box center [258, 319] width 413 height 15
click at [61, 318] on input "[PERSON_NAME]" at bounding box center [57, 317] width 10 height 10
checkbox input "true"
click at [88, 382] on label "[PERSON_NAME]" at bounding box center [258, 388] width 413 height 15
click at [61, 382] on input "[PERSON_NAME]" at bounding box center [57, 386] width 10 height 10
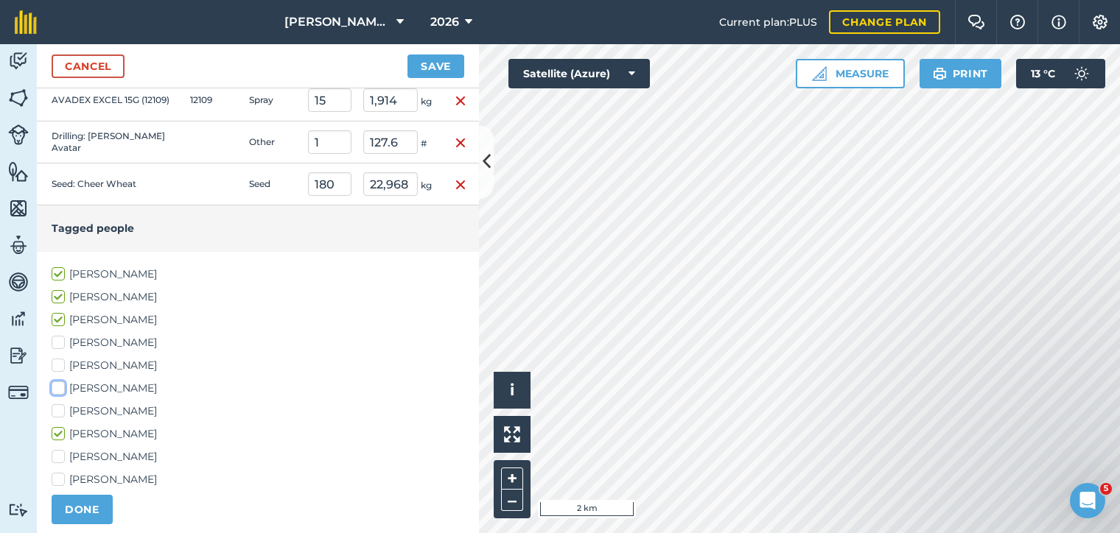
checkbox input "true"
click at [111, 409] on label "[PERSON_NAME]" at bounding box center [258, 411] width 413 height 15
click at [61, 409] on input "[PERSON_NAME]" at bounding box center [57, 409] width 10 height 10
checkbox input "true"
click at [102, 479] on label "[PERSON_NAME]" at bounding box center [258, 479] width 413 height 15
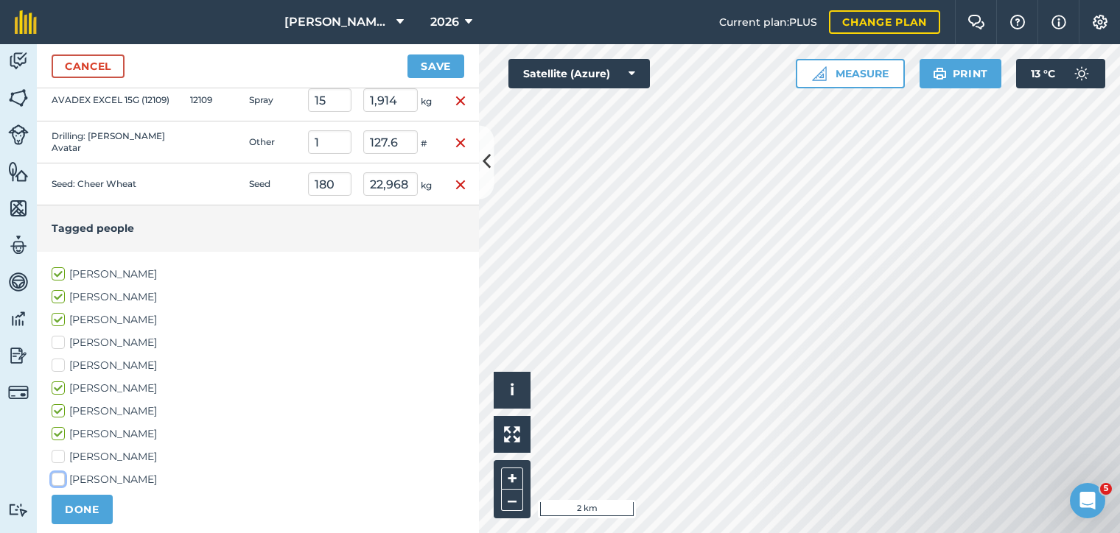
click at [61, 479] on input "[PERSON_NAME]" at bounding box center [57, 477] width 10 height 10
checkbox input "true"
click at [90, 497] on button "DONE" at bounding box center [82, 509] width 61 height 29
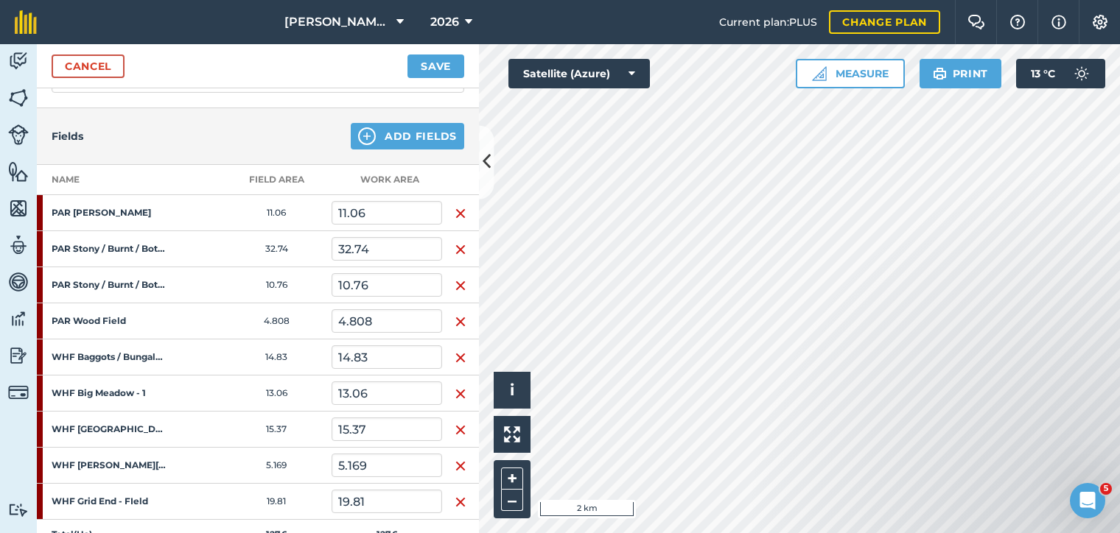
scroll to position [0, 0]
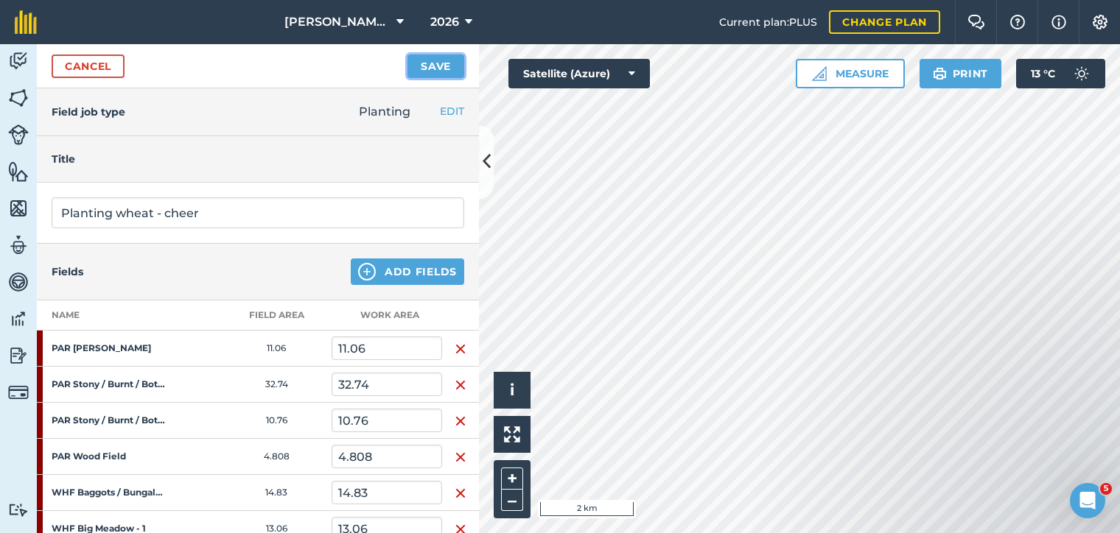
click at [444, 60] on button "Save" at bounding box center [435, 67] width 57 height 24
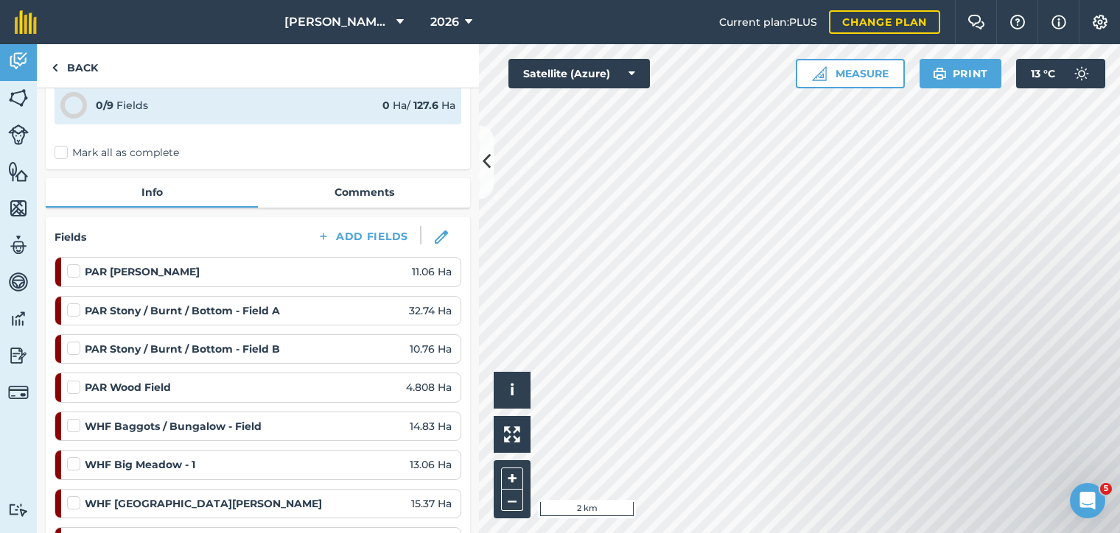
scroll to position [99, 0]
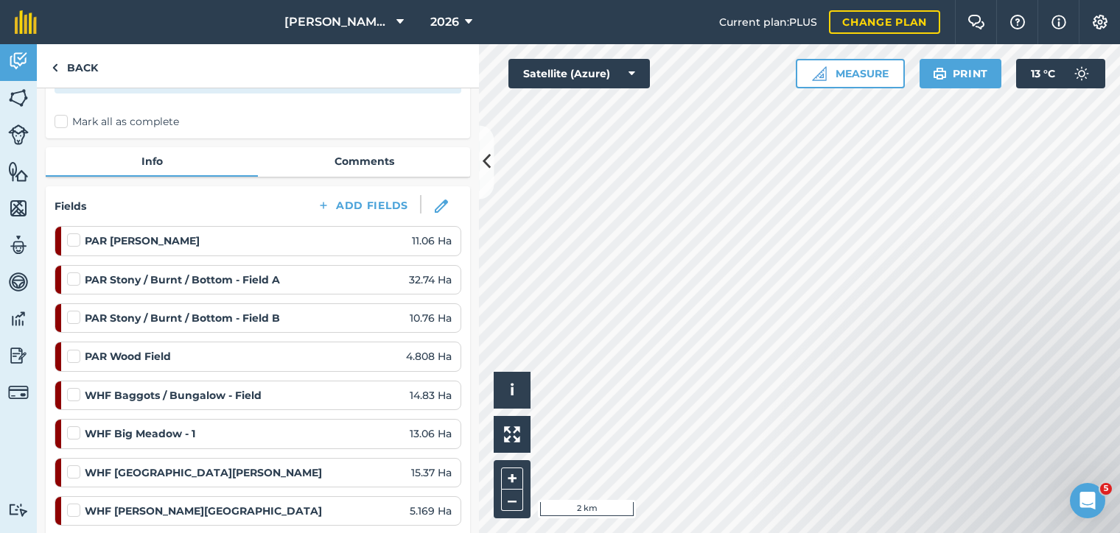
click at [76, 349] on label at bounding box center [76, 349] width 18 height 0
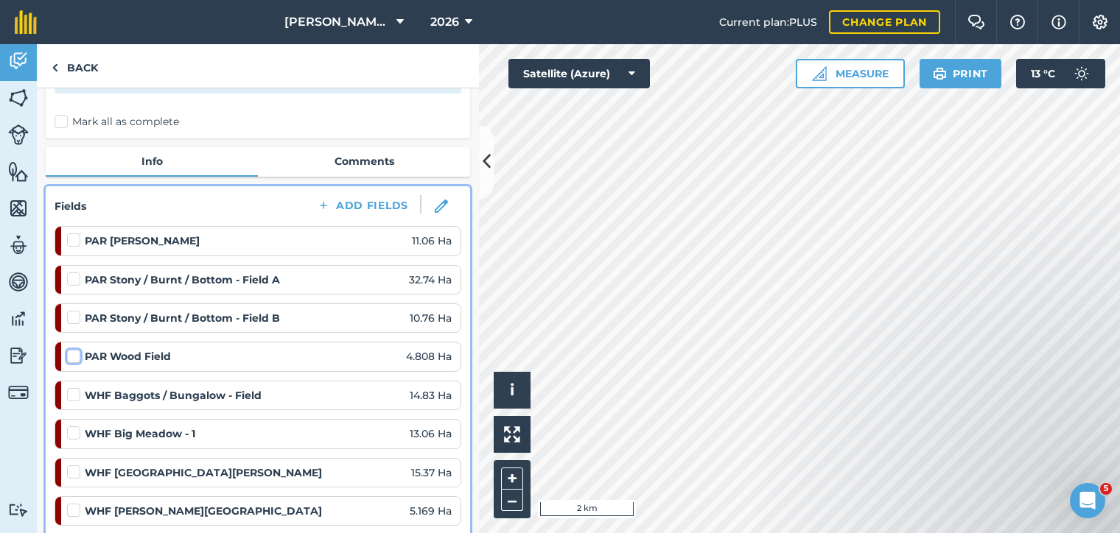
click at [76, 356] on input "checkbox" at bounding box center [72, 354] width 10 height 10
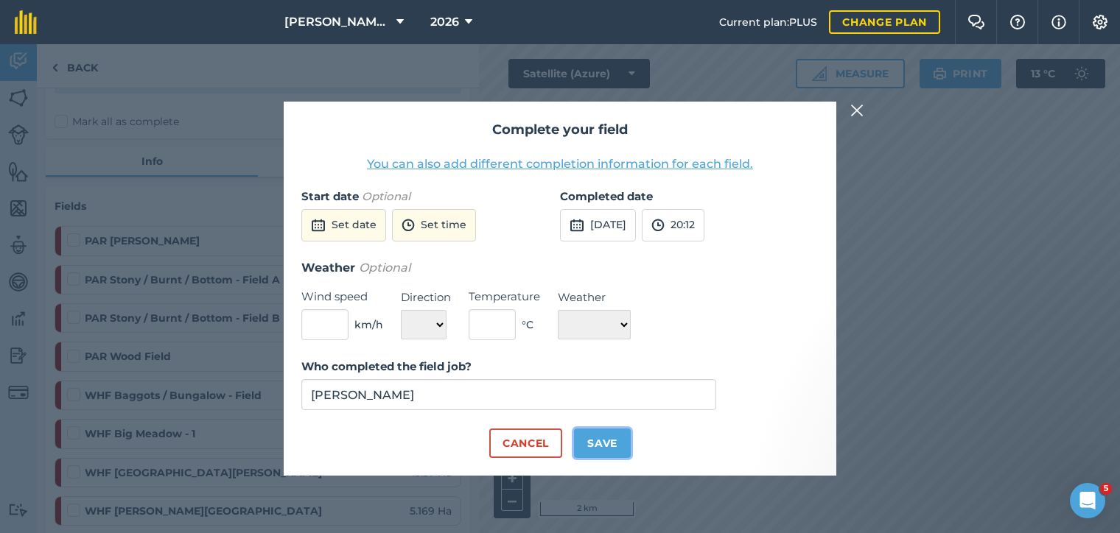
click at [611, 446] on button "Save" at bounding box center [602, 443] width 57 height 29
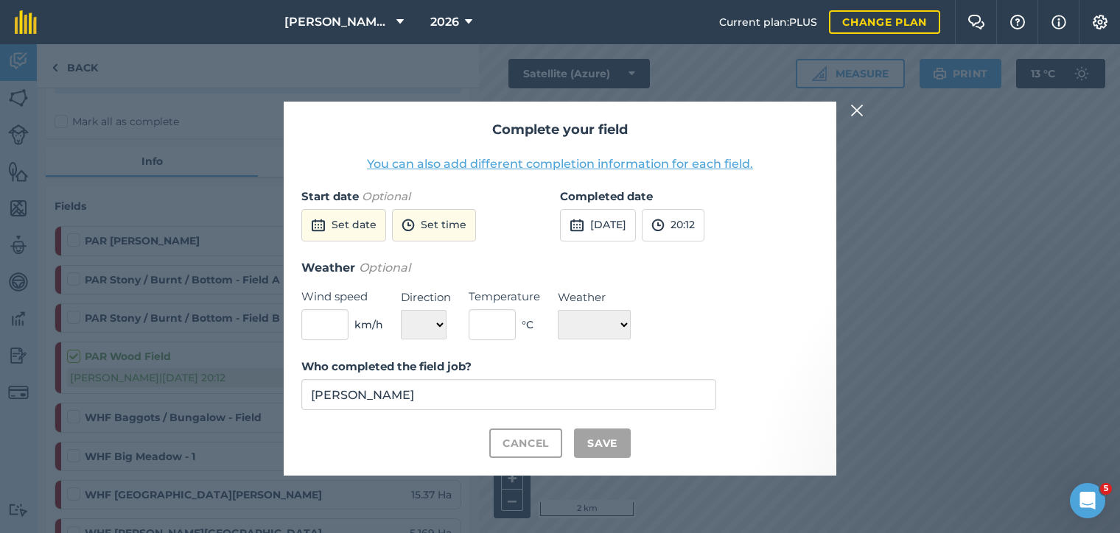
checkbox input "true"
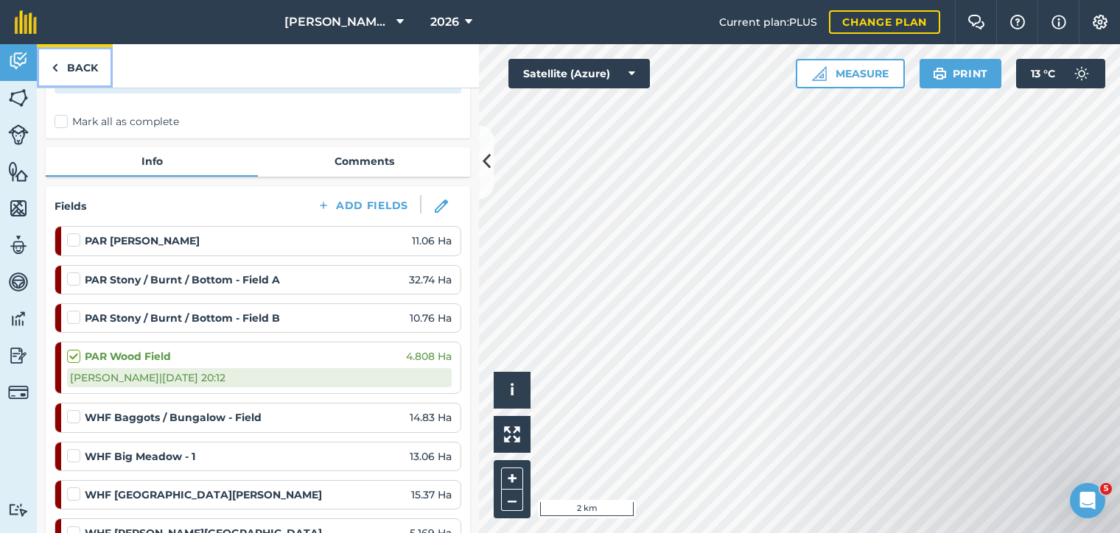
click at [61, 69] on link "Back" at bounding box center [75, 65] width 76 height 43
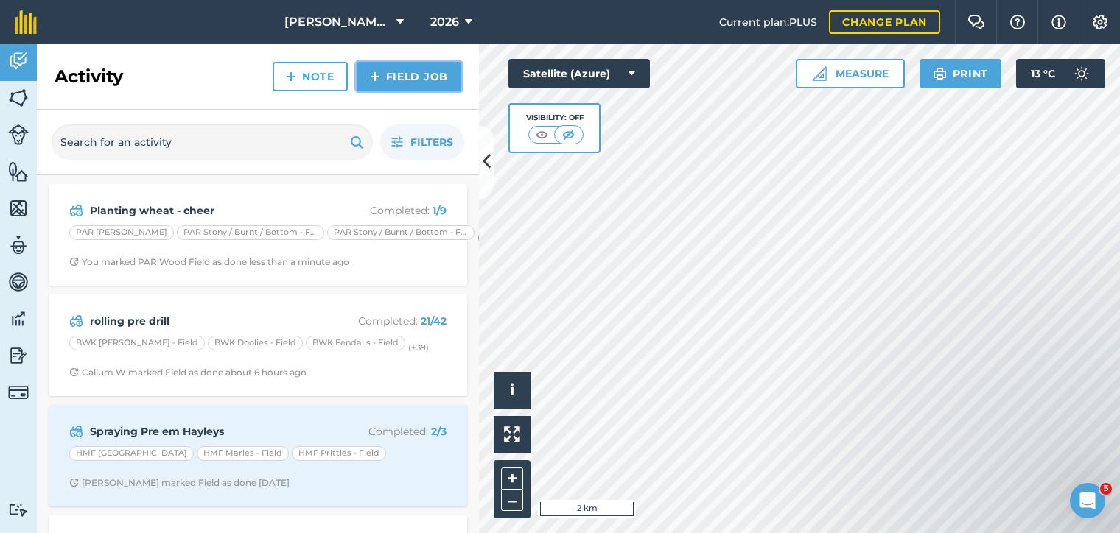
click at [408, 82] on link "Field Job" at bounding box center [409, 76] width 105 height 29
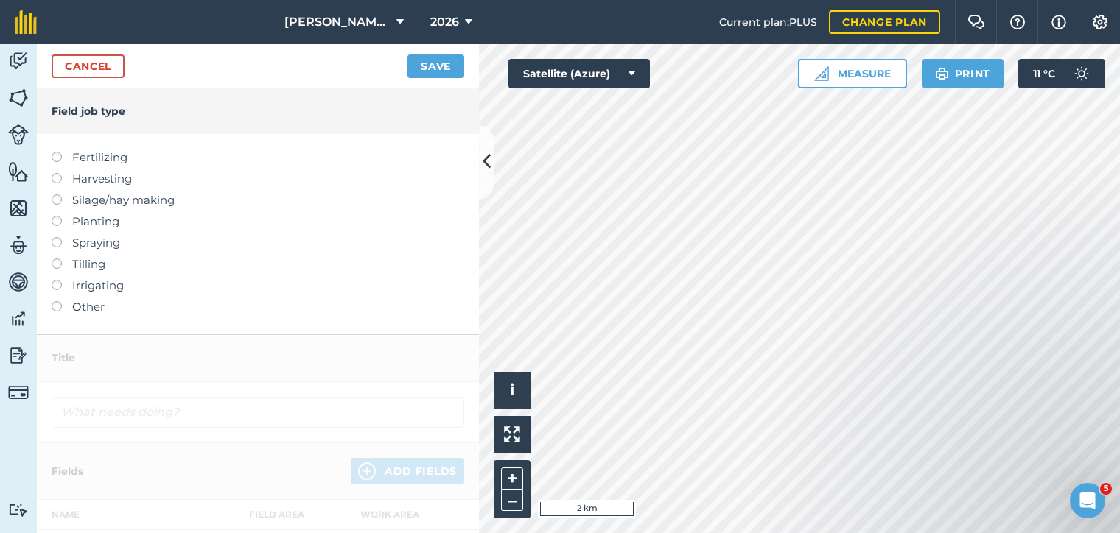
click at [57, 216] on label at bounding box center [62, 216] width 21 height 0
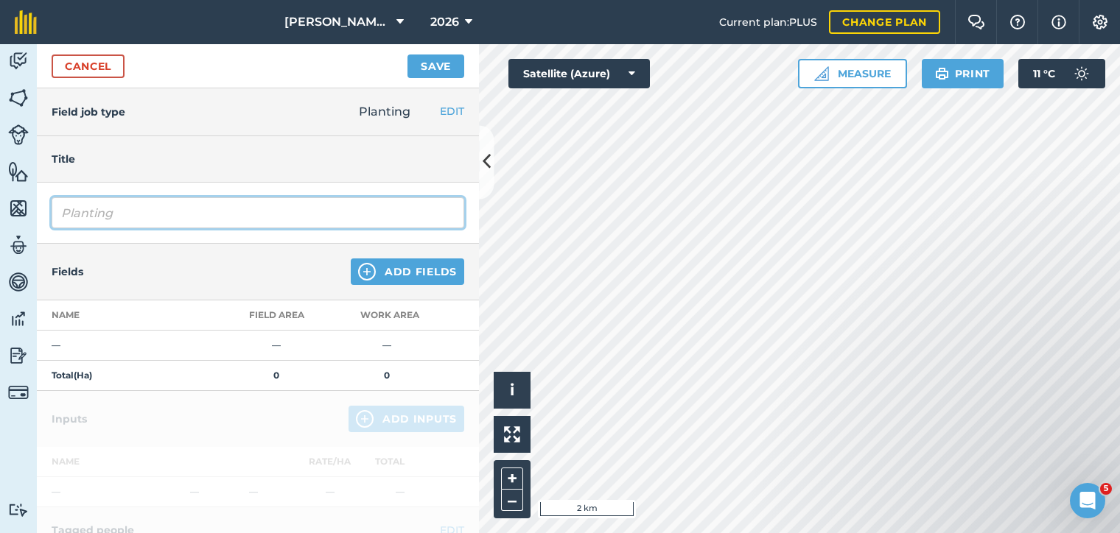
click at [125, 208] on input "Planting" at bounding box center [258, 212] width 413 height 31
type input "Planting wheat - skyfall"
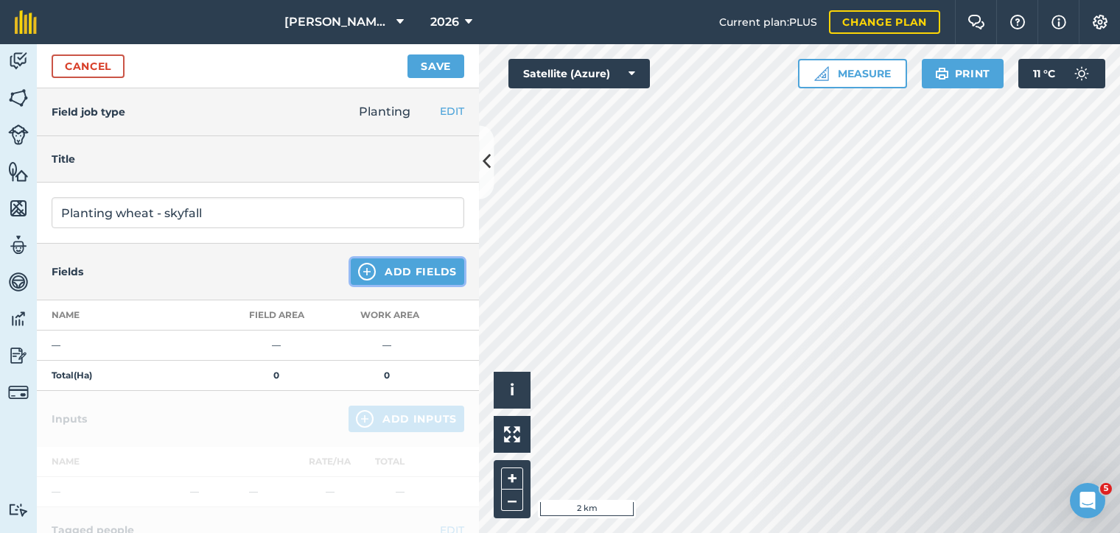
click at [374, 263] on button "Add Fields" at bounding box center [407, 272] width 113 height 27
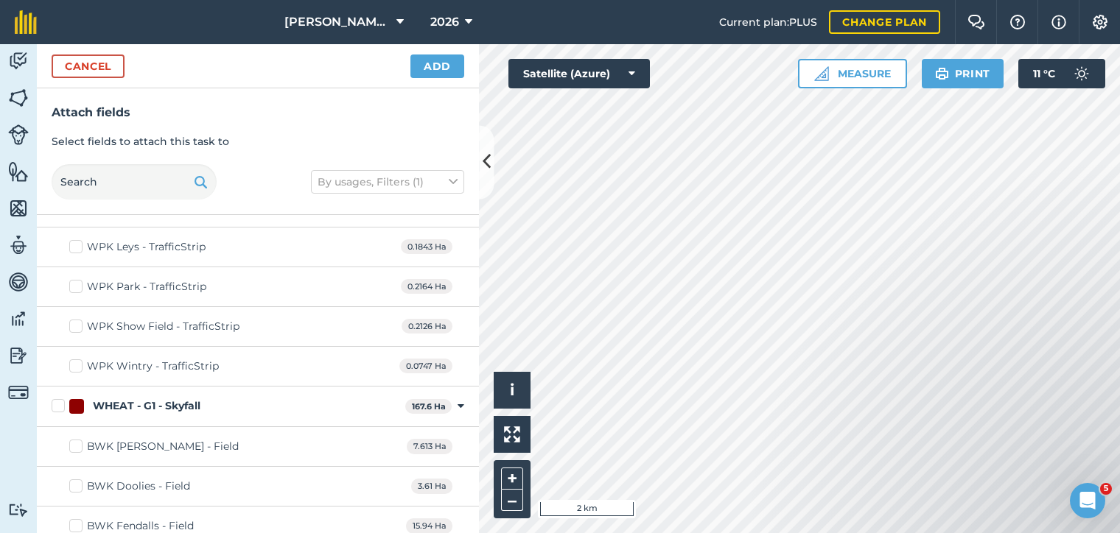
scroll to position [12970, 0]
click at [60, 402] on label "WHEAT - G1 - Skyfall" at bounding box center [226, 409] width 348 height 15
click at [53, 402] on label "WHEAT - G1 - Skyfall" at bounding box center [226, 409] width 348 height 15
click at [53, 402] on input "WHEAT - G1 - Skyfall" at bounding box center [57, 407] width 10 height 10
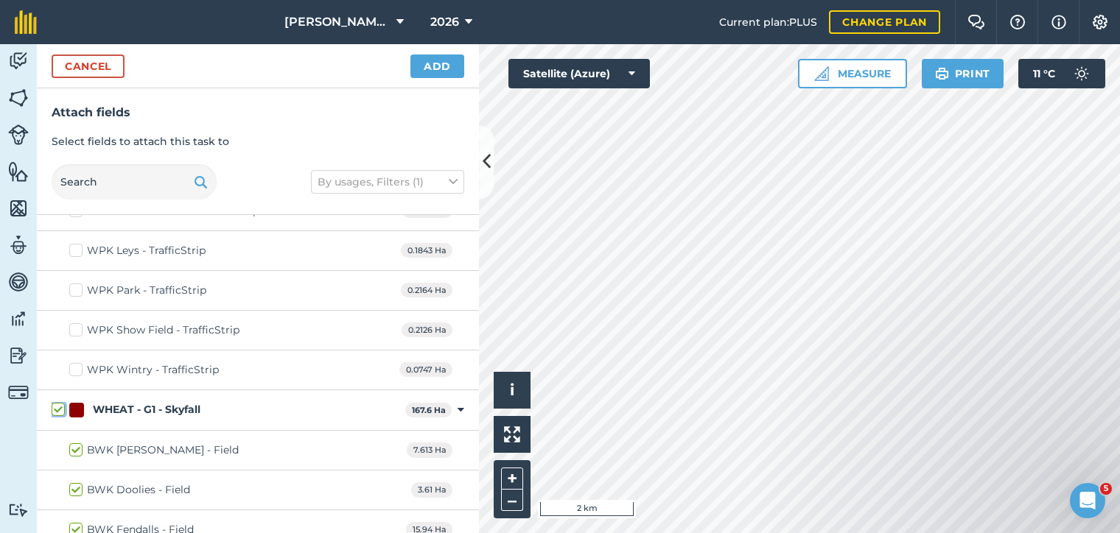
checkbox input "true"
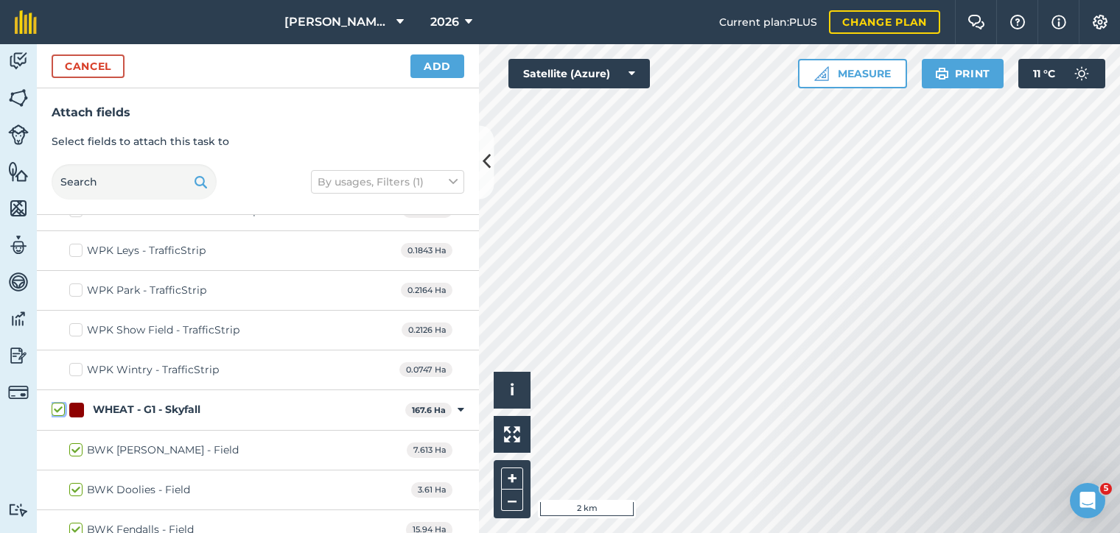
checkbox input "true"
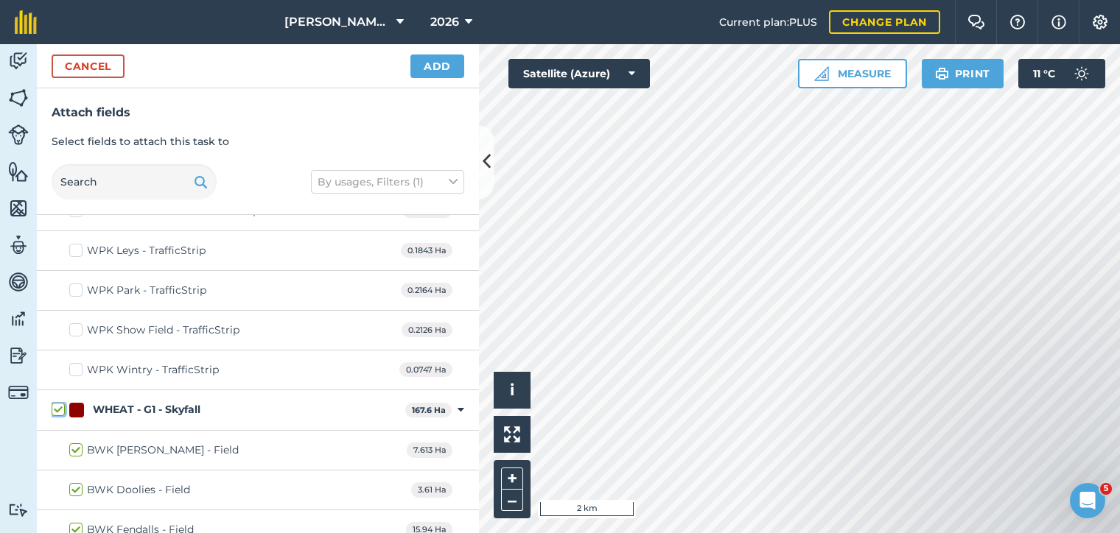
checkbox input "true"
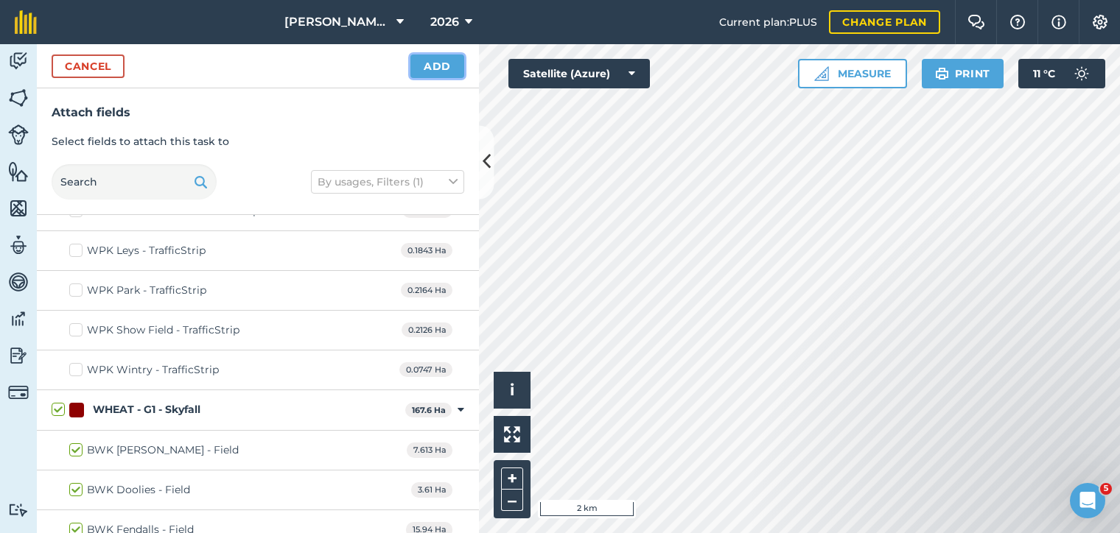
click at [435, 74] on button "Add" at bounding box center [437, 67] width 54 height 24
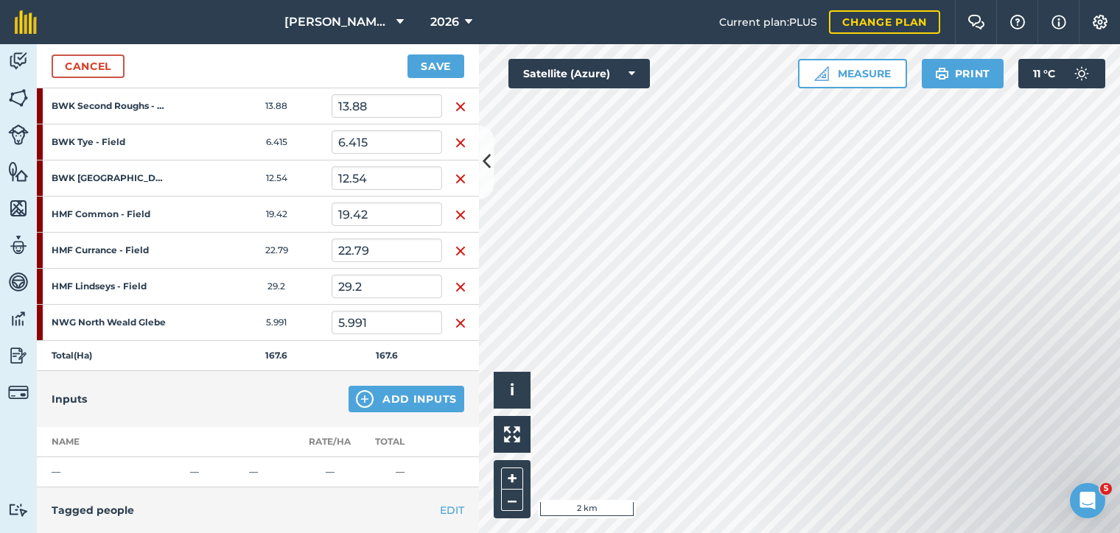
scroll to position [594, 0]
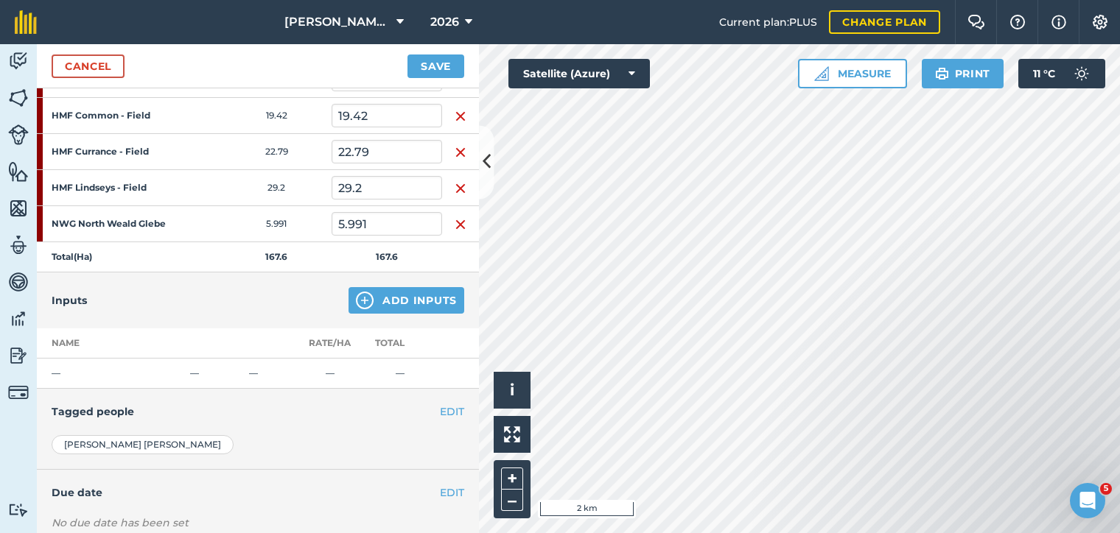
click at [384, 282] on div "Inputs Add Inputs" at bounding box center [258, 301] width 442 height 56
click at [382, 290] on button "Add Inputs" at bounding box center [406, 300] width 116 height 27
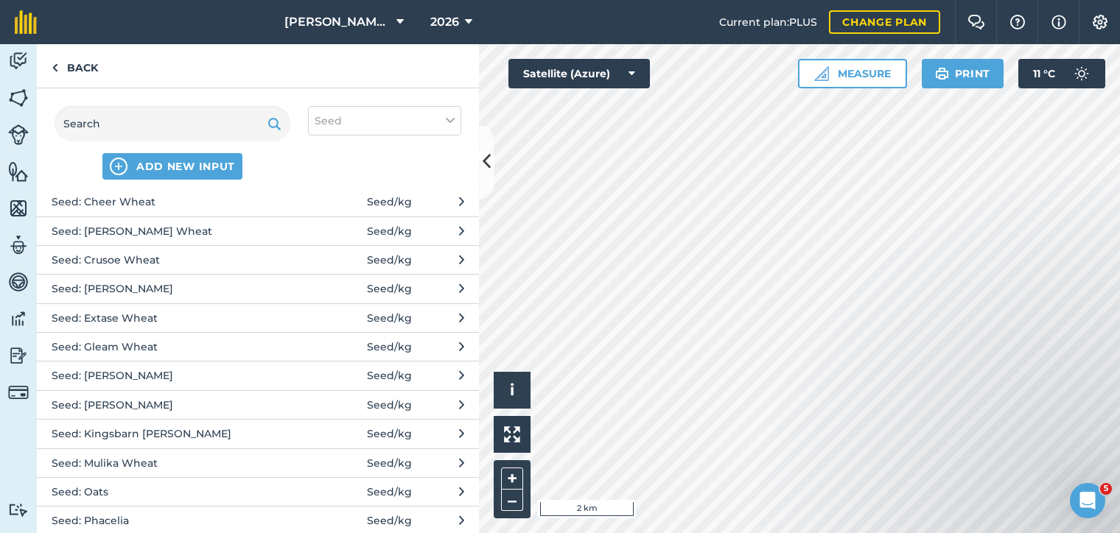
scroll to position [463, 0]
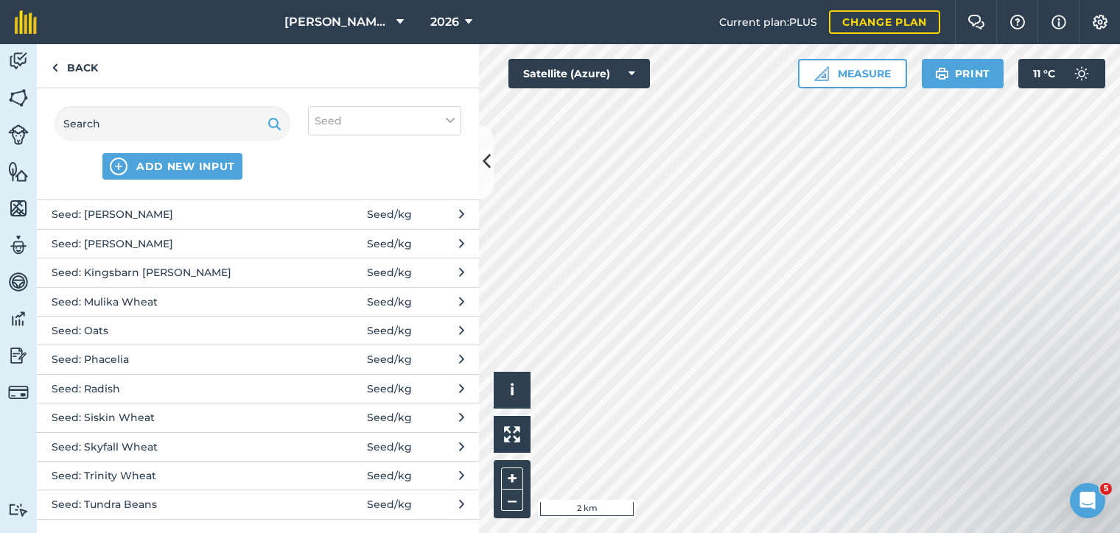
click at [119, 439] on span "Seed: Skyfall Wheat" at bounding box center [172, 447] width 241 height 16
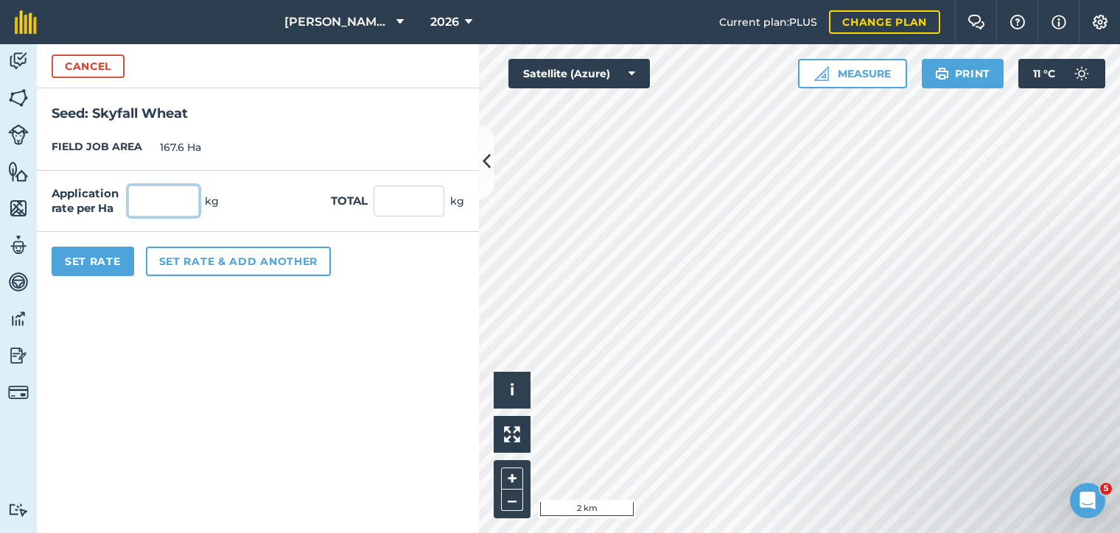
click at [166, 208] on input "text" at bounding box center [163, 201] width 71 height 31
type input "180"
click at [76, 273] on button "Set Rate" at bounding box center [93, 261] width 83 height 29
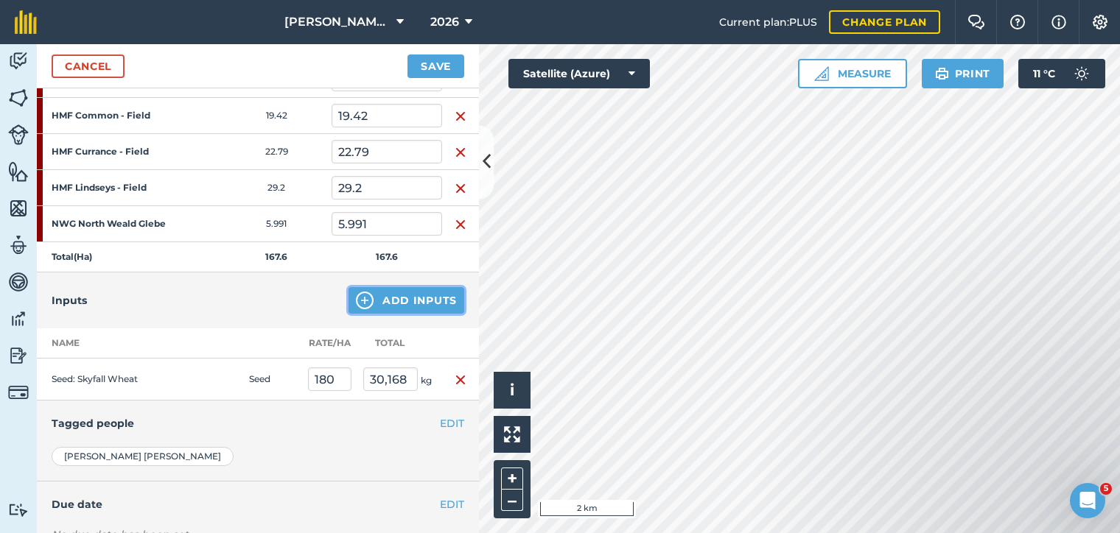
click at [395, 301] on button "Add Inputs" at bounding box center [406, 300] width 116 height 27
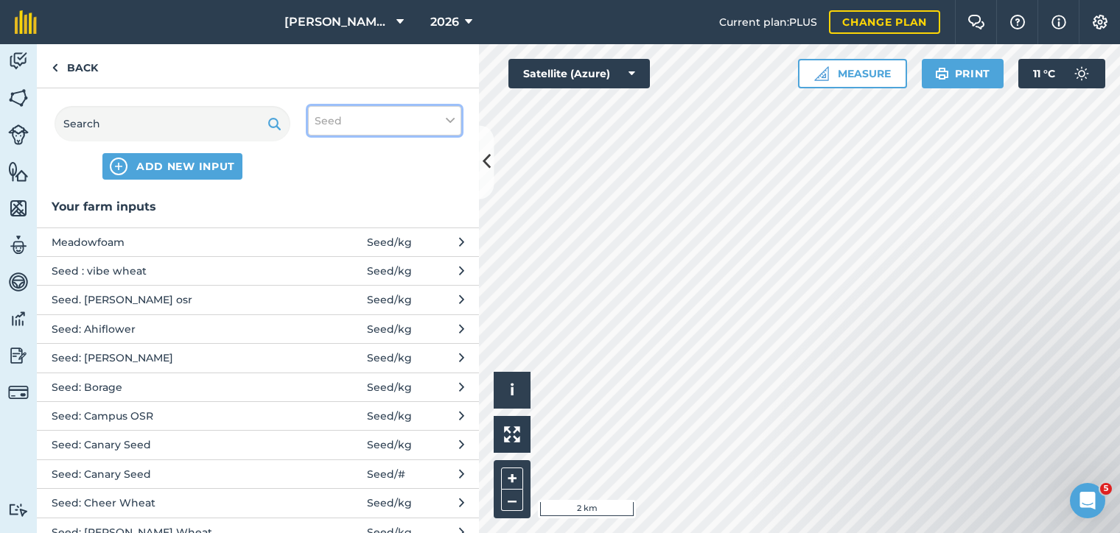
drag, startPoint x: 414, startPoint y: 109, endPoint x: 411, endPoint y: 125, distance: 16.5
click at [413, 110] on button "Seed" at bounding box center [384, 120] width 153 height 29
click at [327, 258] on label "Other" at bounding box center [385, 261] width 140 height 15
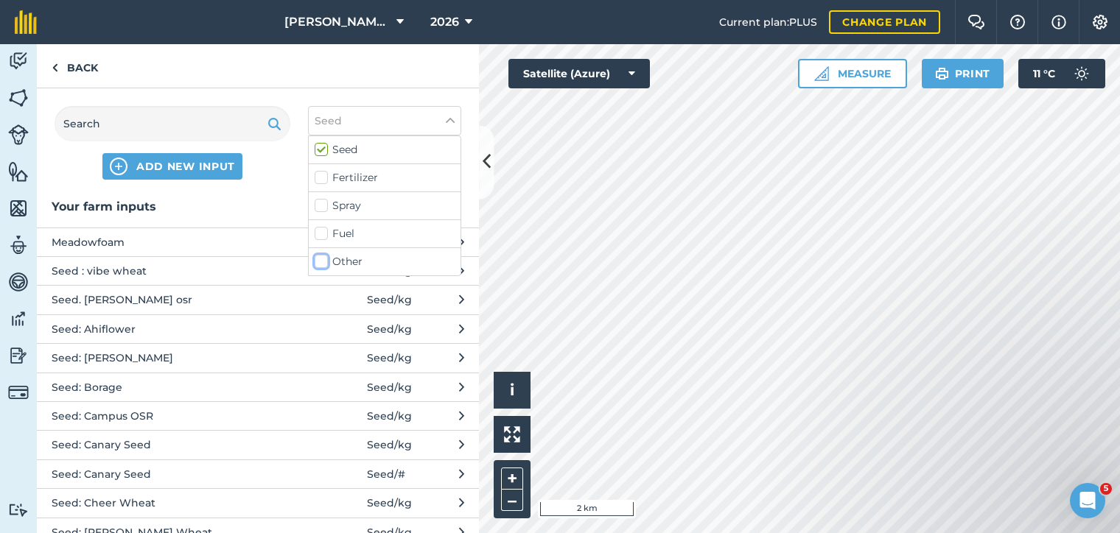
click at [324, 258] on input "Other" at bounding box center [320, 259] width 10 height 10
checkbox input "true"
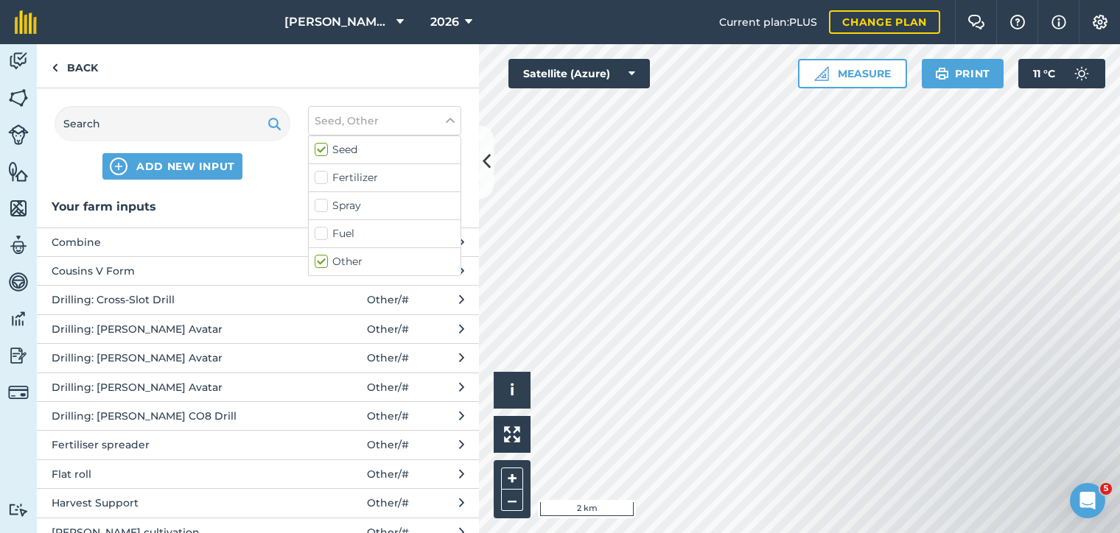
click at [186, 334] on span "Drilling: [PERSON_NAME] Avatar" at bounding box center [172, 329] width 241 height 16
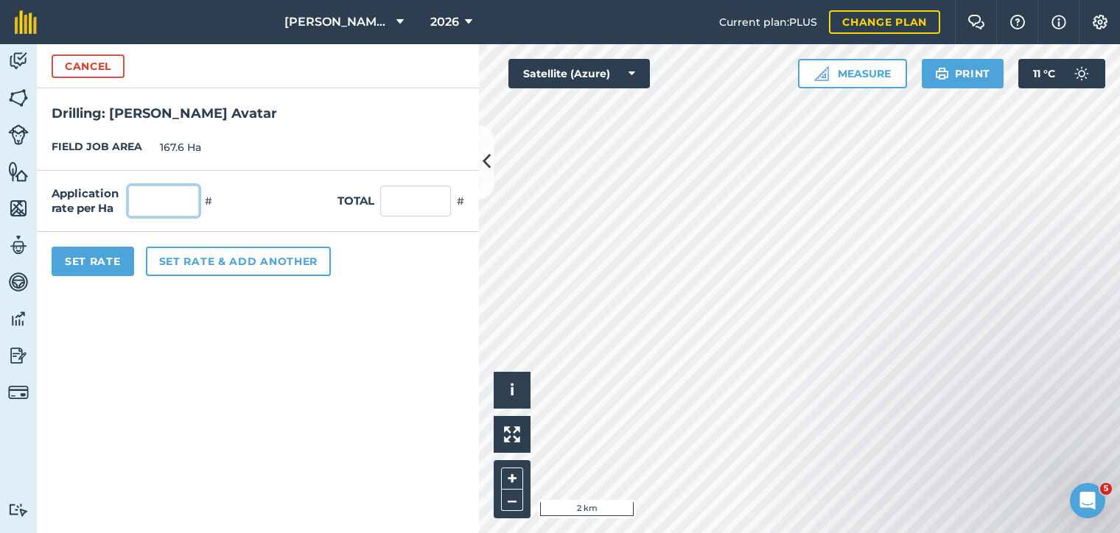
click at [161, 206] on input "text" at bounding box center [163, 201] width 71 height 31
type input "1"
type input "167.6"
click at [114, 264] on button "Set Rate" at bounding box center [93, 261] width 83 height 29
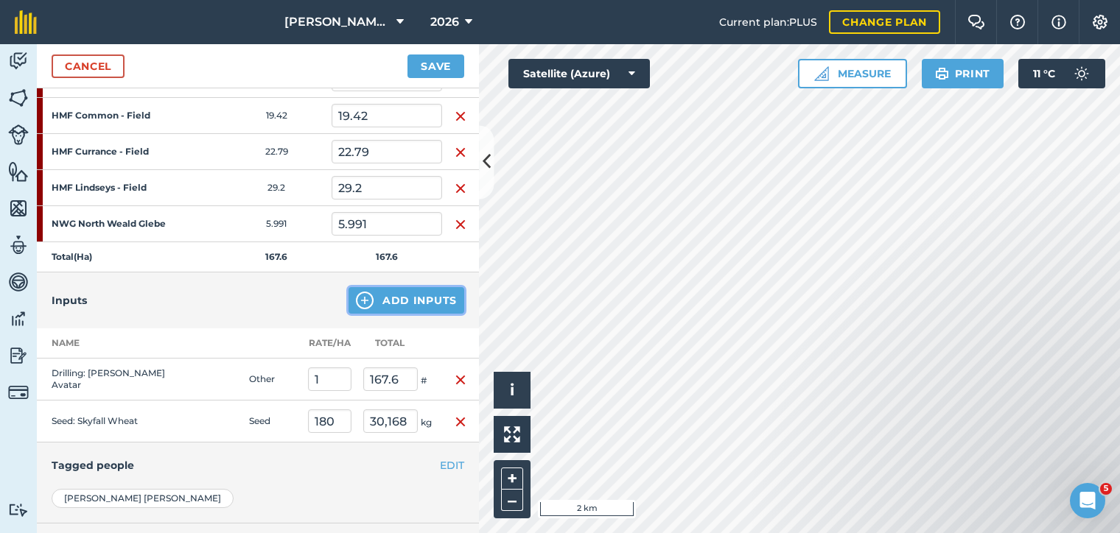
click at [358, 292] on button "Add Inputs" at bounding box center [406, 300] width 116 height 27
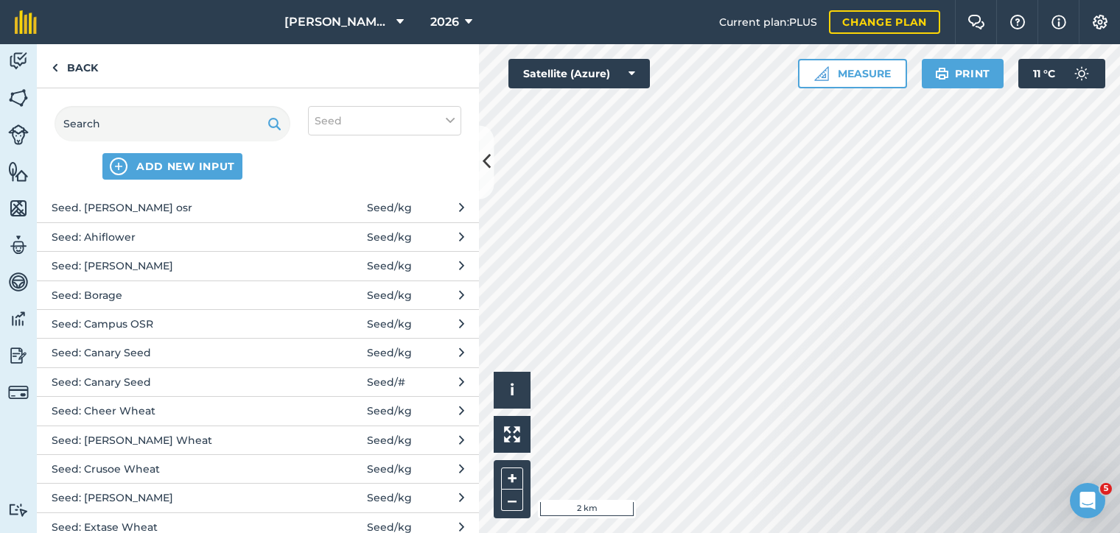
scroll to position [197, 0]
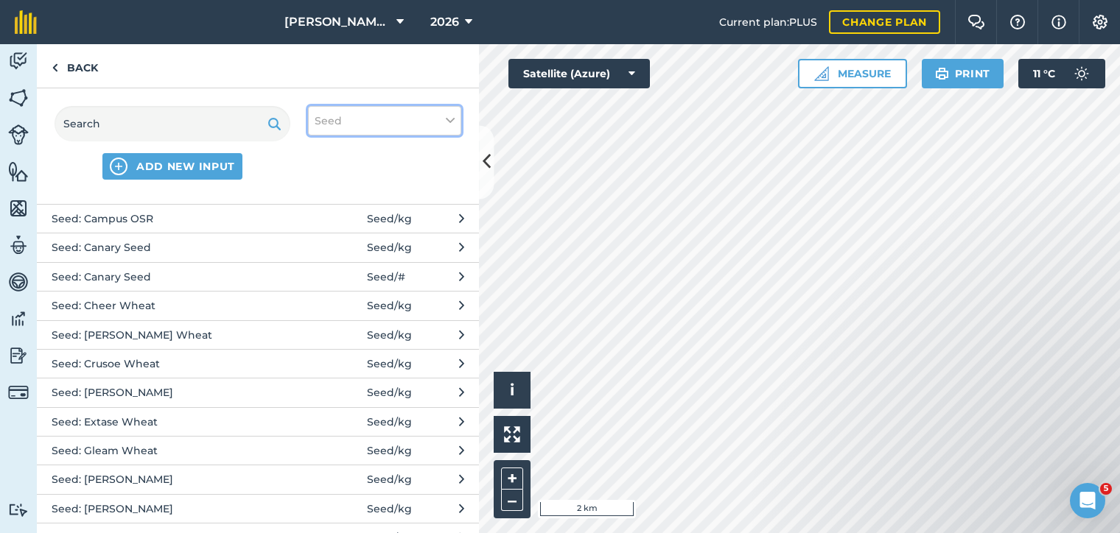
click at [431, 133] on button "Seed" at bounding box center [384, 120] width 153 height 29
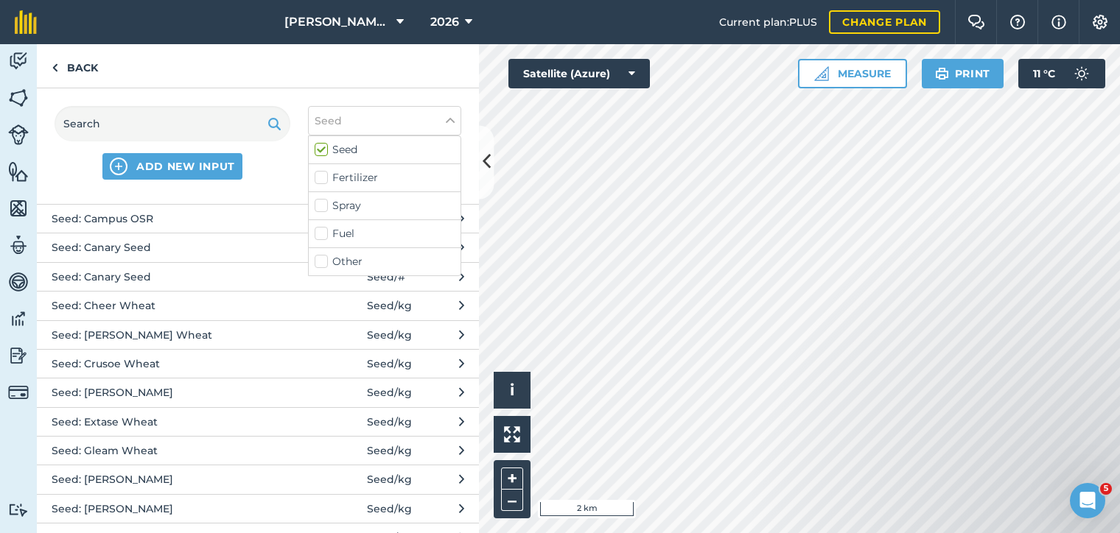
click at [348, 198] on label "Spray" at bounding box center [385, 205] width 140 height 15
click at [324, 198] on input "Spray" at bounding box center [320, 203] width 10 height 10
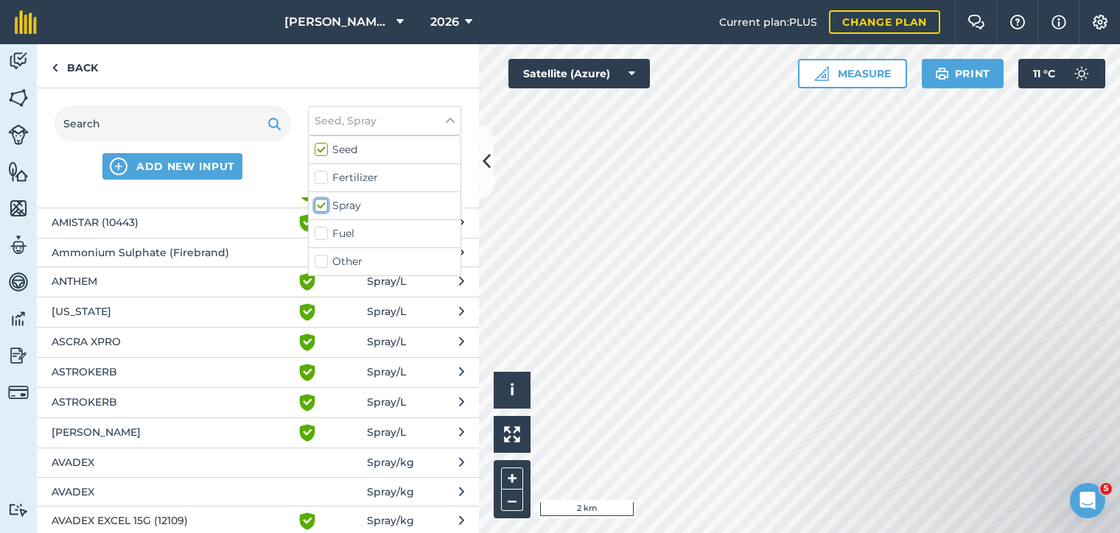
scroll to position [2825, 0]
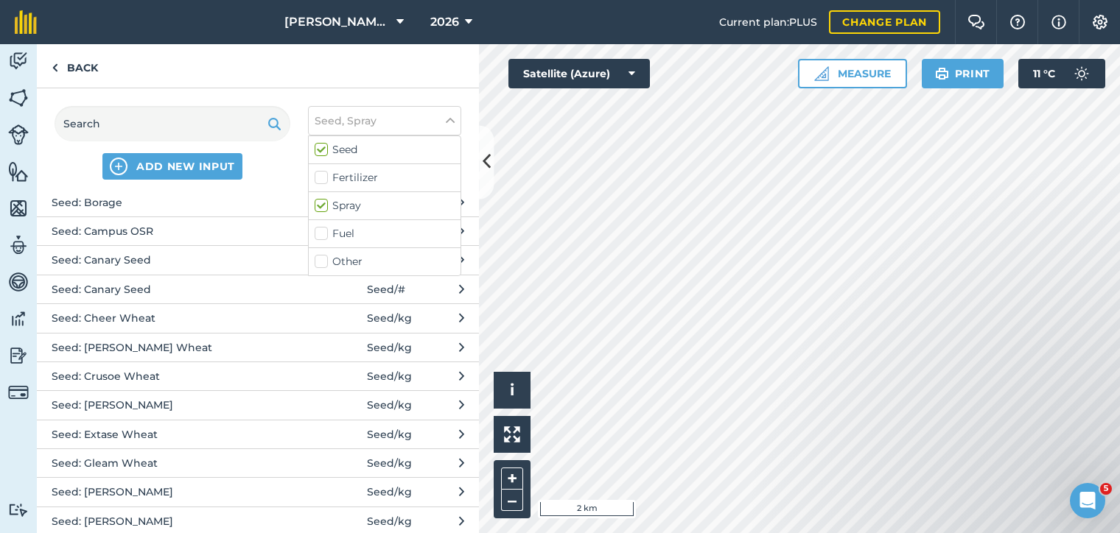
click at [385, 207] on label "Spray" at bounding box center [385, 205] width 140 height 15
click at [324, 207] on input "Spray" at bounding box center [320, 203] width 10 height 10
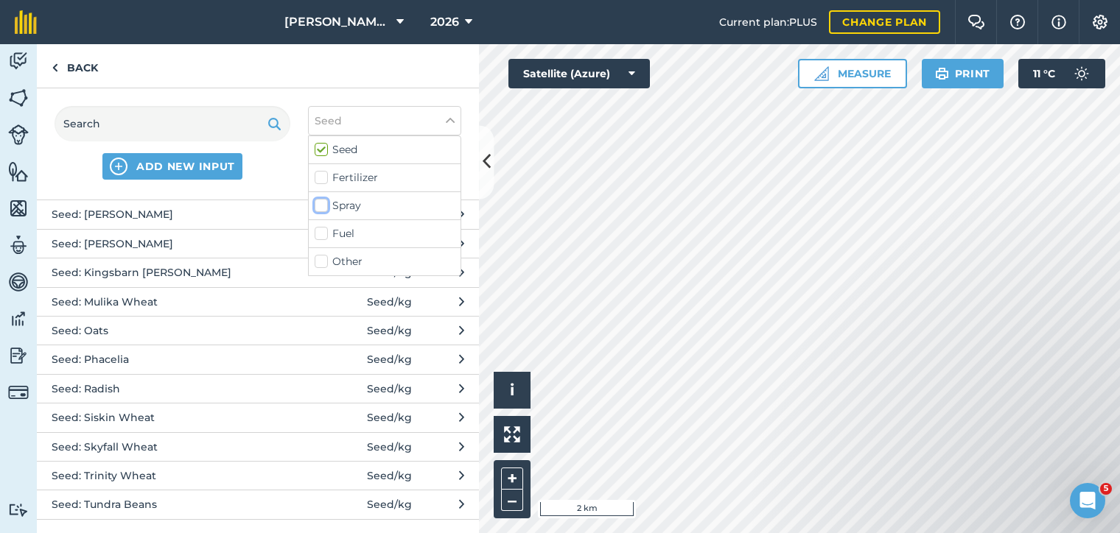
scroll to position [0, 0]
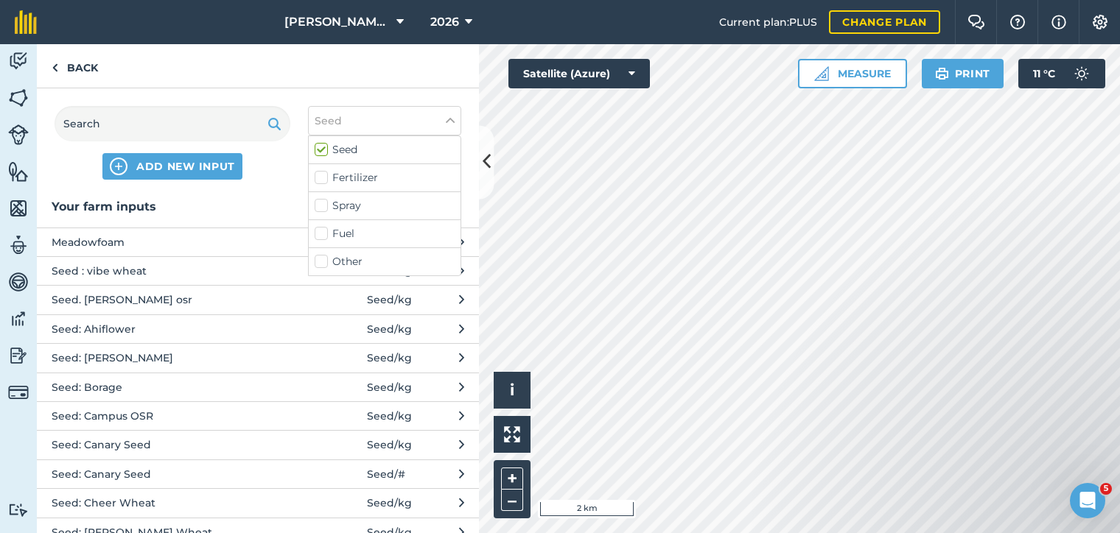
click at [376, 212] on label "Spray" at bounding box center [385, 205] width 140 height 15
click at [324, 208] on input "Spray" at bounding box center [320, 203] width 10 height 10
checkbox input "true"
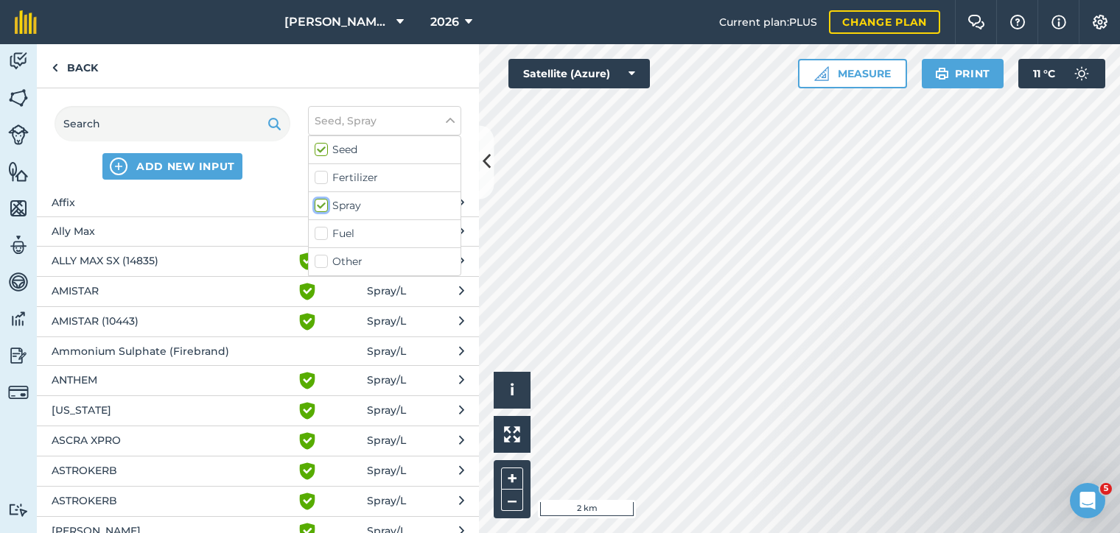
scroll to position [396, 0]
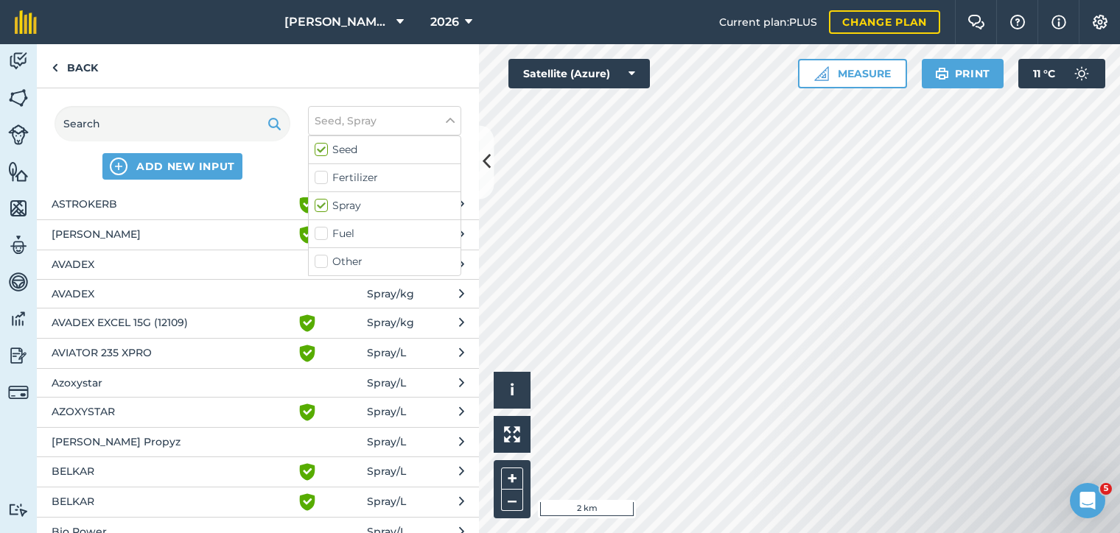
click at [192, 326] on span "AVADEX EXCEL 15G (12109)" at bounding box center [172, 324] width 241 height 18
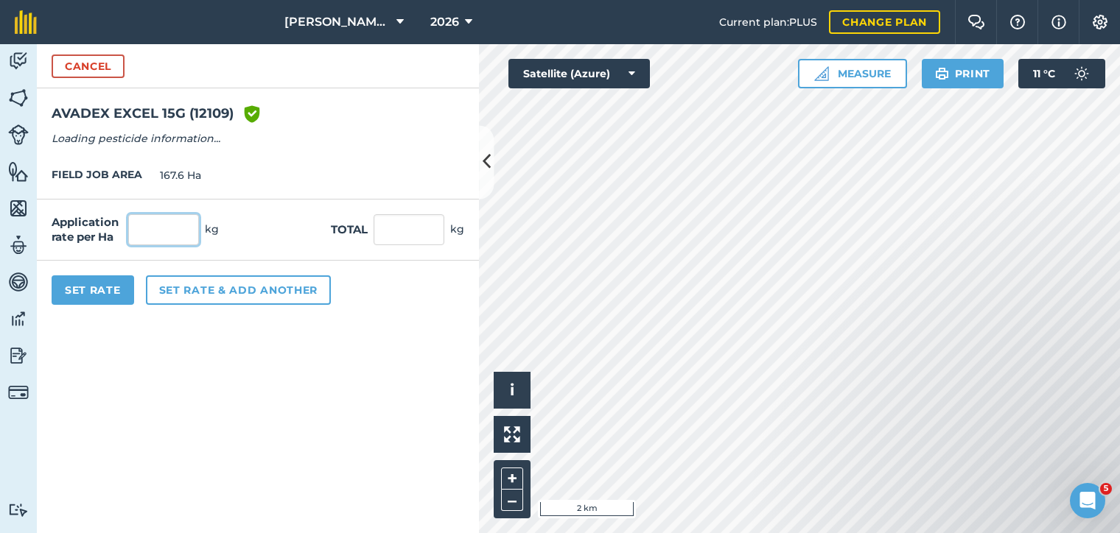
click at [191, 226] on input "text" at bounding box center [163, 229] width 71 height 31
type input "15"
type input "2,514"
click at [89, 278] on button "Set Rate" at bounding box center [93, 290] width 83 height 29
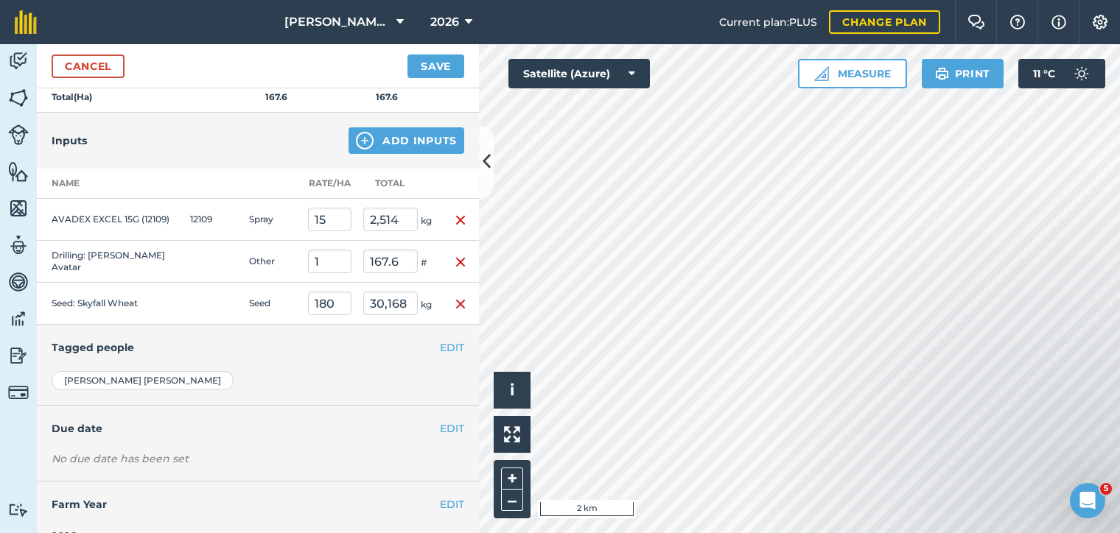
scroll to position [775, 0]
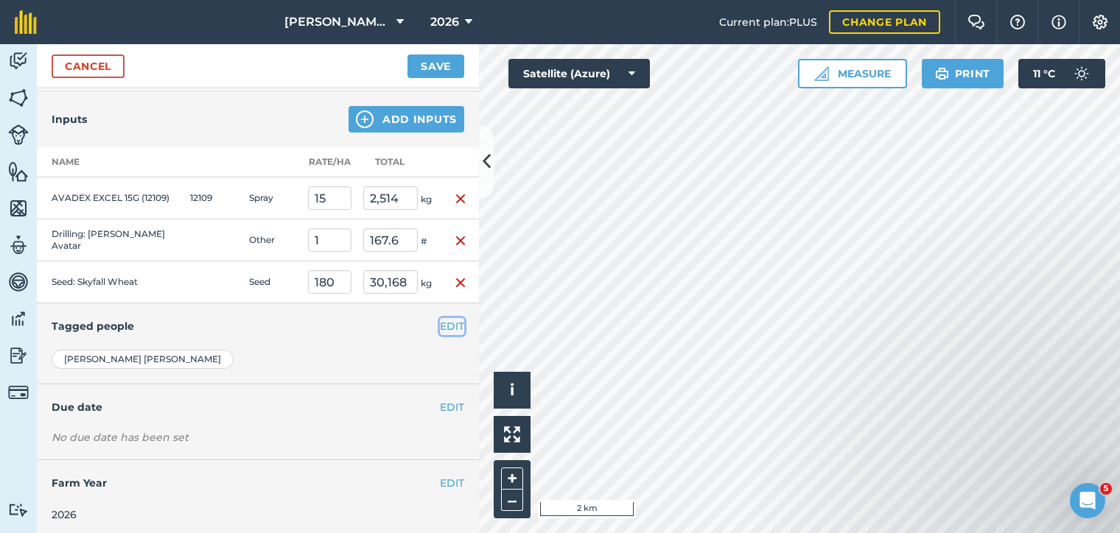
click at [447, 321] on button "EDIT" at bounding box center [452, 326] width 24 height 16
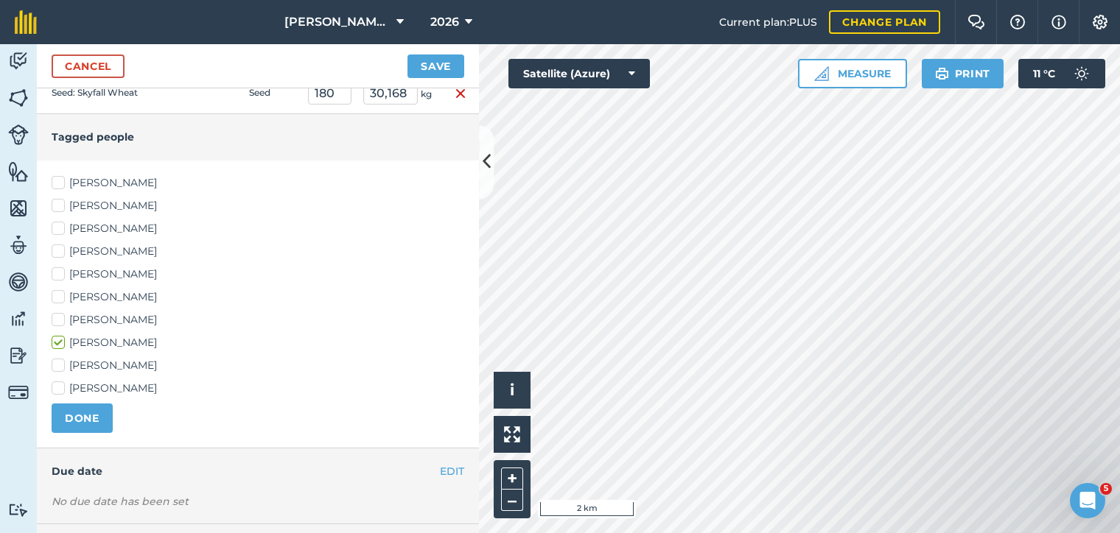
scroll to position [928, 0]
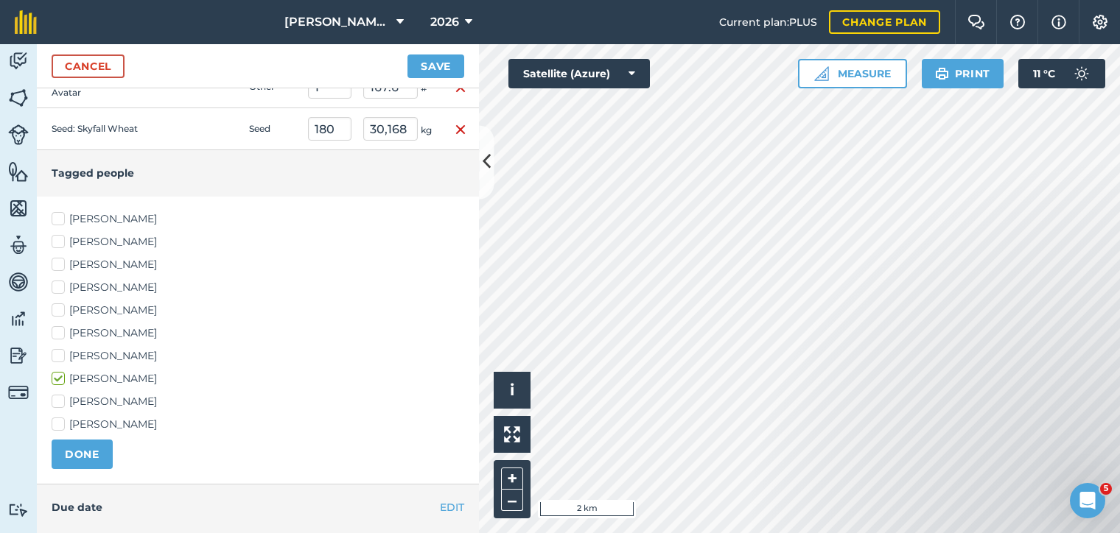
click at [105, 217] on label "[PERSON_NAME]" at bounding box center [258, 218] width 413 height 15
click at [61, 217] on input "[PERSON_NAME]" at bounding box center [57, 216] width 10 height 10
checkbox input "true"
click at [114, 235] on label "[PERSON_NAME]" at bounding box center [258, 241] width 413 height 15
click at [61, 235] on input "[PERSON_NAME]" at bounding box center [57, 239] width 10 height 10
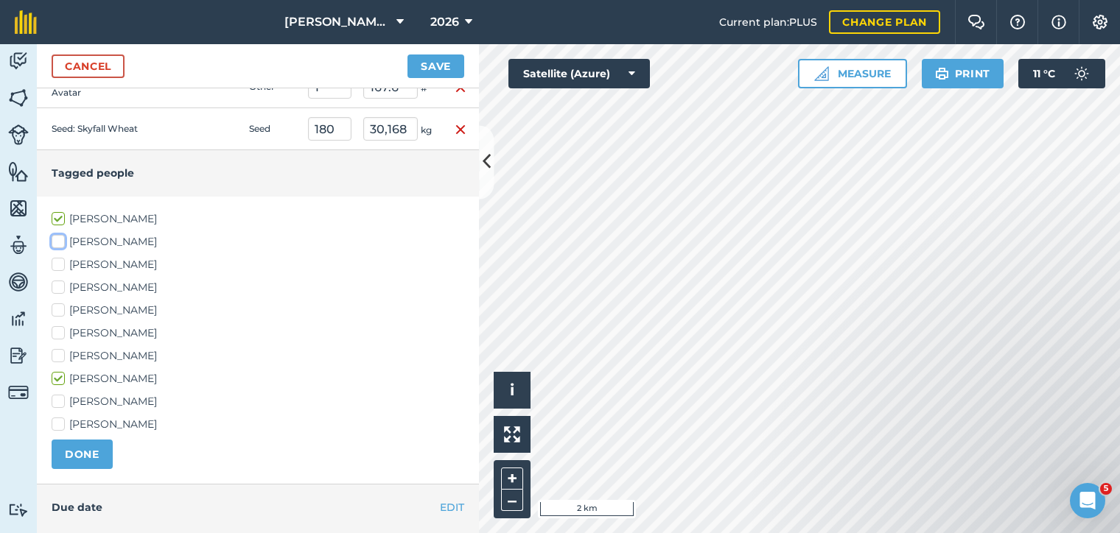
checkbox input "true"
click at [113, 259] on label "[PERSON_NAME]" at bounding box center [258, 264] width 413 height 15
click at [61, 259] on input "[PERSON_NAME]" at bounding box center [57, 262] width 10 height 10
checkbox input "true"
click at [100, 328] on label "[PERSON_NAME]" at bounding box center [258, 333] width 413 height 15
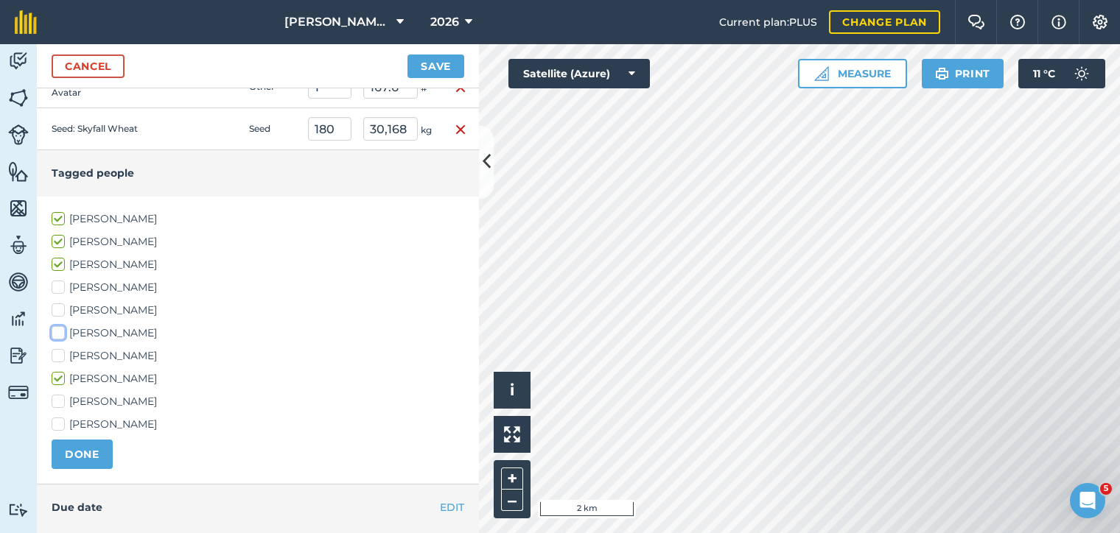
click at [61, 328] on input "[PERSON_NAME]" at bounding box center [57, 331] width 10 height 10
checkbox input "true"
click at [101, 349] on label "[PERSON_NAME]" at bounding box center [258, 355] width 413 height 15
click at [61, 349] on input "[PERSON_NAME]" at bounding box center [57, 353] width 10 height 10
checkbox input "true"
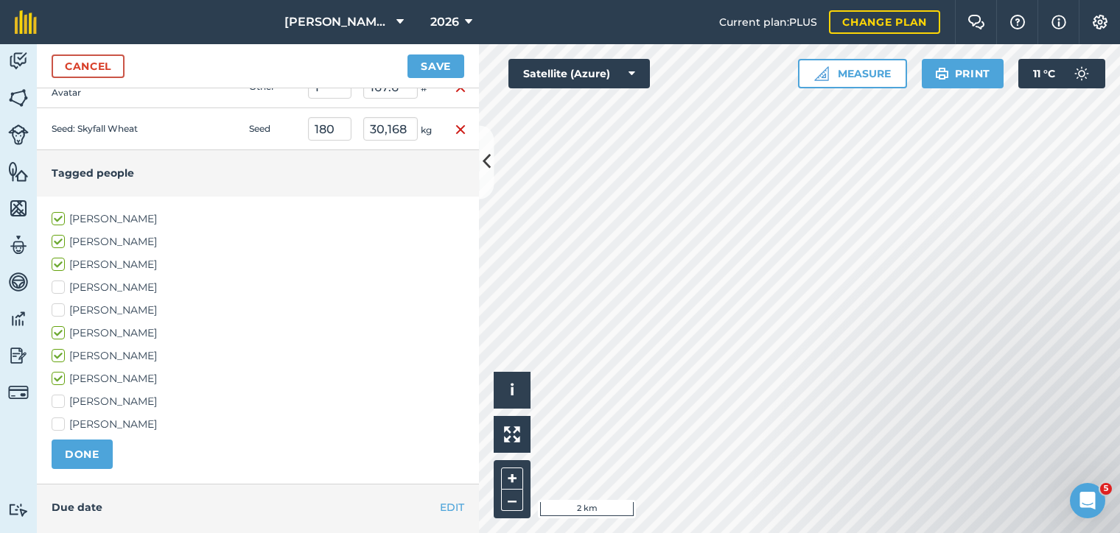
click at [89, 417] on label "[PERSON_NAME]" at bounding box center [258, 424] width 413 height 15
click at [61, 417] on input "[PERSON_NAME]" at bounding box center [57, 422] width 10 height 10
checkbox input "true"
click at [82, 457] on button "DONE" at bounding box center [82, 454] width 61 height 29
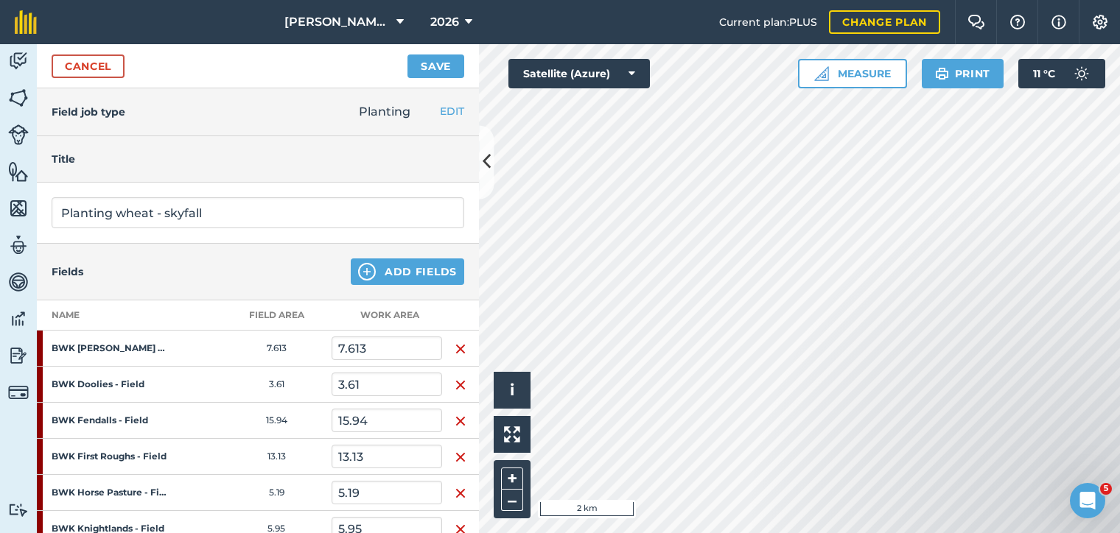
scroll to position [0, 0]
click at [415, 69] on button "Save" at bounding box center [435, 67] width 57 height 24
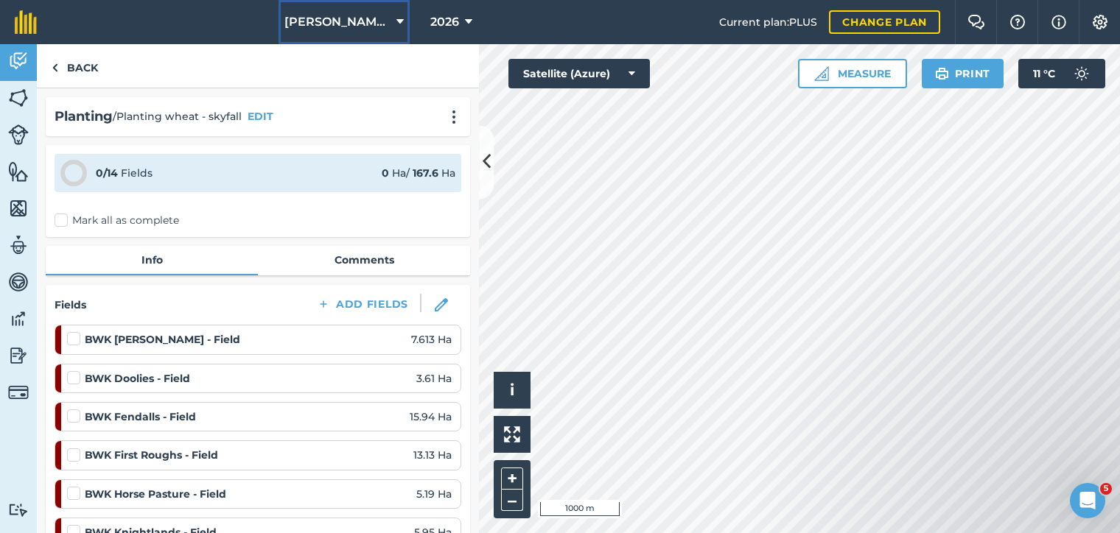
click at [385, 20] on span "[PERSON_NAME] Hayleys Partnership" at bounding box center [337, 22] width 106 height 18
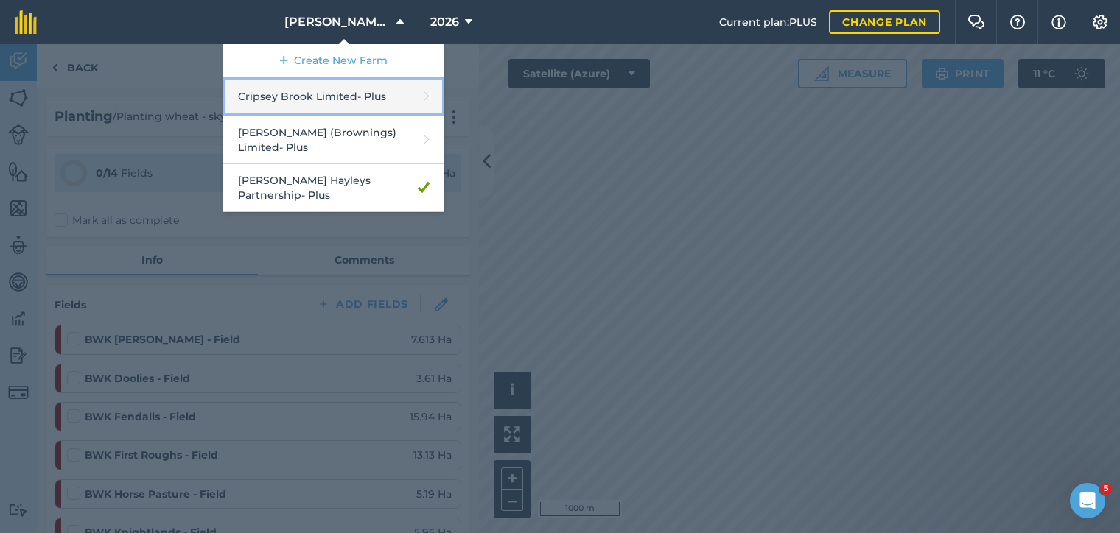
click at [433, 90] on link "Cripsey Brook Limited - Plus" at bounding box center [333, 96] width 221 height 39
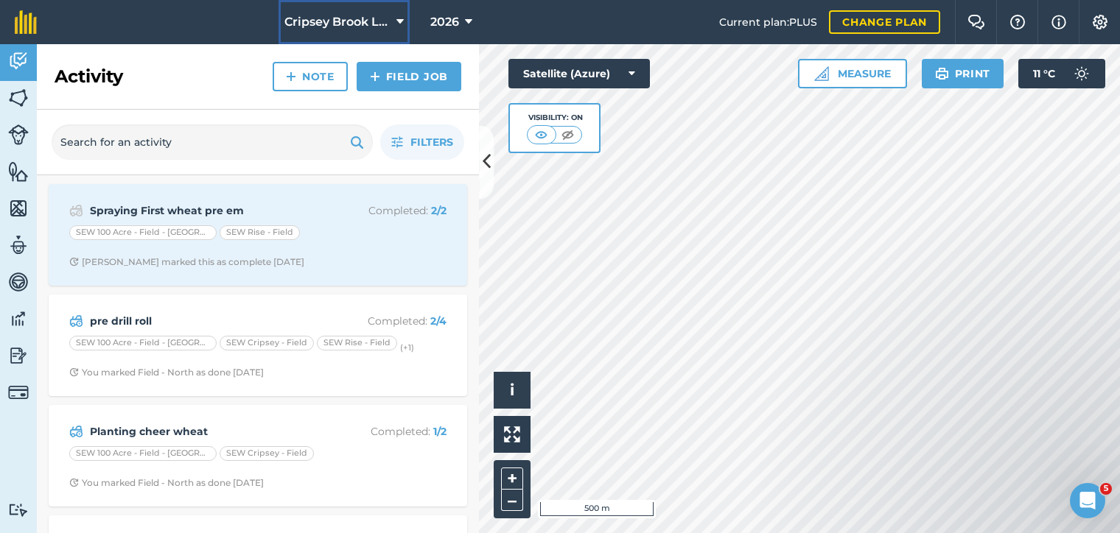
click at [369, 9] on button "Cripsey Brook Limited" at bounding box center [343, 22] width 131 height 44
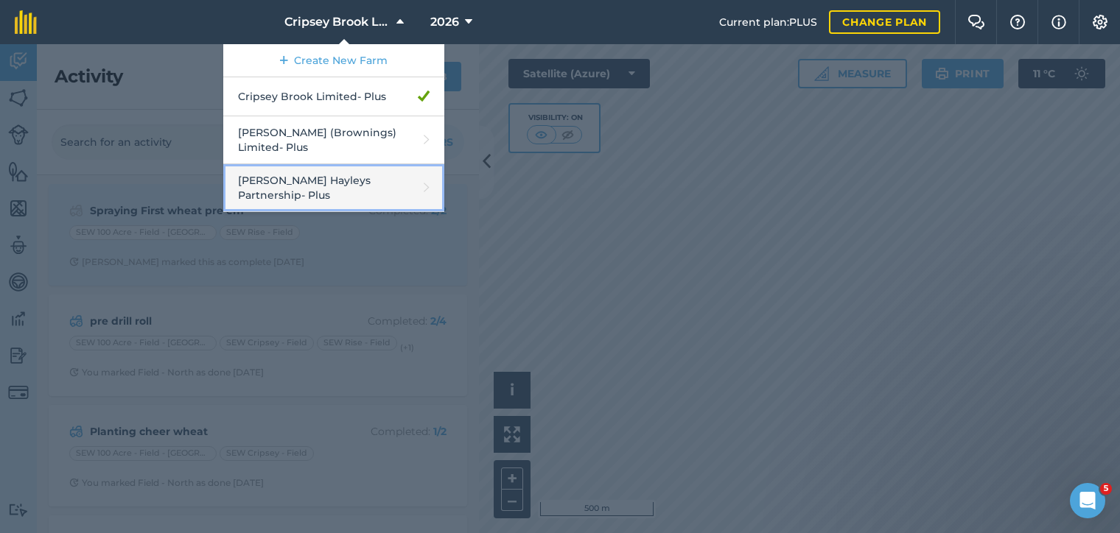
click at [343, 170] on link "[PERSON_NAME] Hayleys Partnership - Plus" at bounding box center [333, 188] width 221 height 48
